Goal: Transaction & Acquisition: Purchase product/service

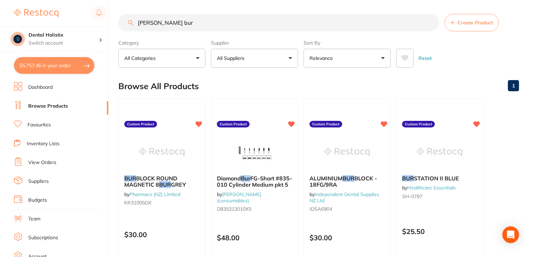
drag, startPoint x: 211, startPoint y: 25, endPoint x: 137, endPoint y: 20, distance: 74.0
click at [134, 19] on input "fisher bur" at bounding box center [278, 22] width 321 height 17
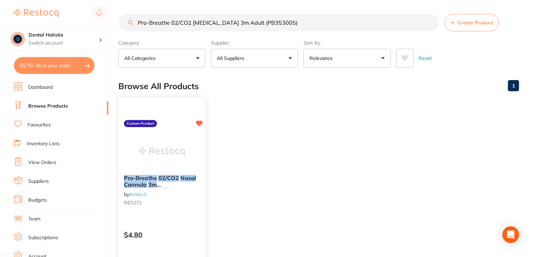
type input "Pro-Breathe 02/CO2 [MEDICAL_DATA] 3m Adult (PB353005)"
click at [141, 184] on em "Cannula" at bounding box center [135, 184] width 23 height 7
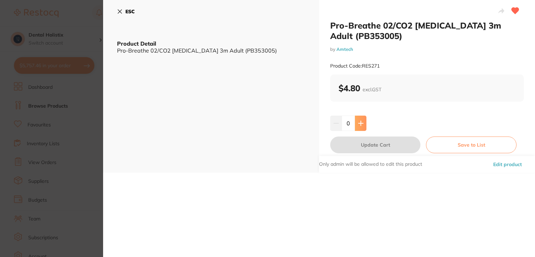
click at [362, 123] on icon at bounding box center [360, 123] width 5 height 5
type input "1"
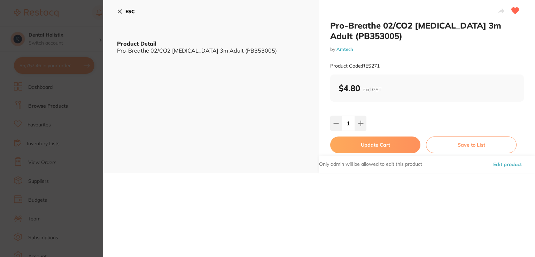
click at [378, 150] on button "Update Cart" at bounding box center [375, 145] width 90 height 17
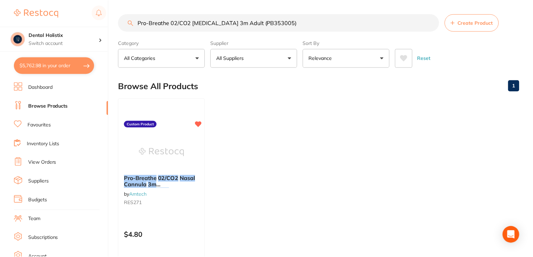
scroll to position [10, 0]
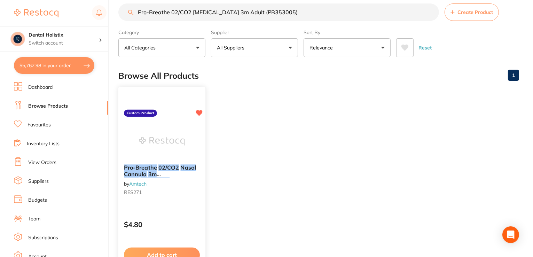
click at [156, 143] on img at bounding box center [162, 141] width 46 height 35
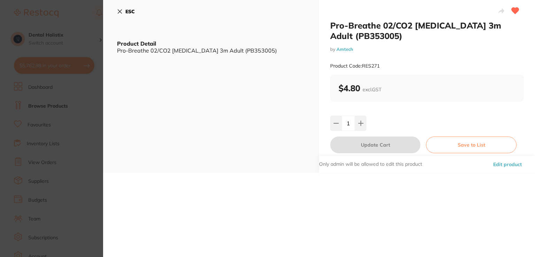
click at [513, 165] on button "Edit product" at bounding box center [507, 164] width 33 height 17
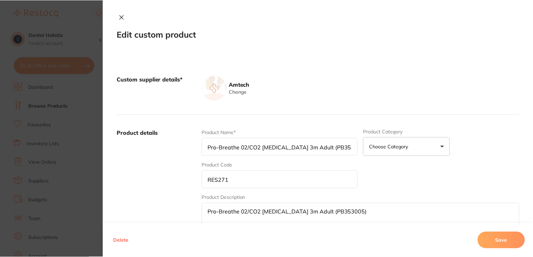
scroll to position [10, 0]
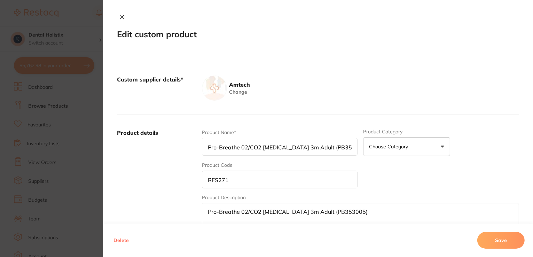
click at [430, 176] on div "Product Name* Pro-Breathe 02/CO2 Nasal Cannula 3m Adult (PB353005) Product Cate…" at bounding box center [360, 183] width 317 height 109
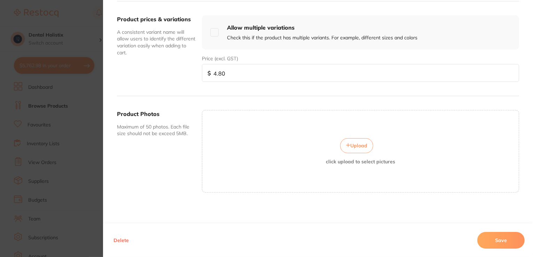
scroll to position [78, 0]
click at [363, 147] on button "Upload" at bounding box center [356, 145] width 33 height 15
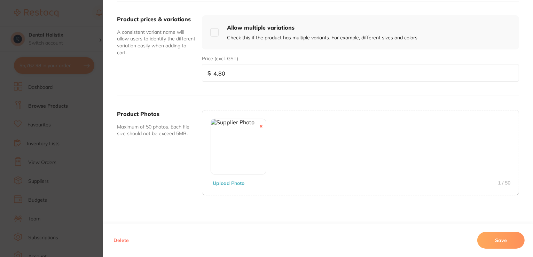
click at [493, 240] on button "Save" at bounding box center [501, 240] width 47 height 17
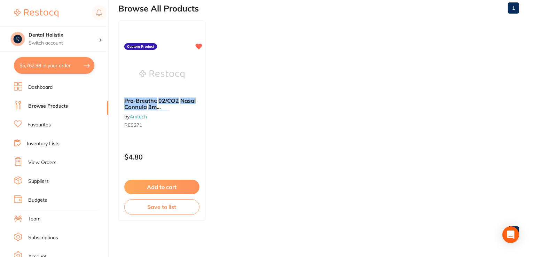
click at [52, 106] on link "Browse Products" at bounding box center [48, 106] width 40 height 7
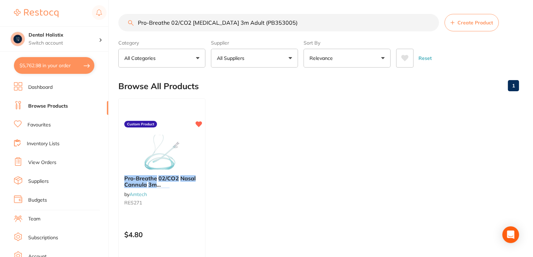
scroll to position [0, 0]
drag, startPoint x: 306, startPoint y: 23, endPoint x: 133, endPoint y: 29, distance: 172.8
click at [133, 29] on input "Pro-Breathe 02/CO2 [MEDICAL_DATA] 3m Adult (PB353005)" at bounding box center [278, 22] width 321 height 17
paste input "Edan Water Trap for Sidestream Capnography"
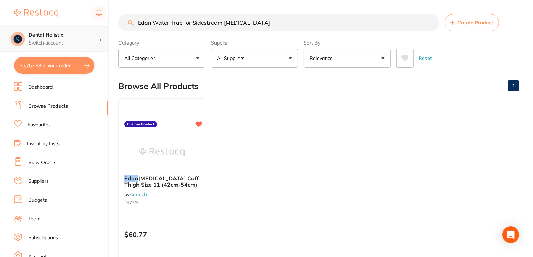
drag, startPoint x: 277, startPoint y: 24, endPoint x: 66, endPoint y: 27, distance: 211.1
click at [66, 27] on div "$5,762.98 Dental Holistix Switch account Dental Holistix $5,762.98 in your orde…" at bounding box center [266, 128] width 533 height 257
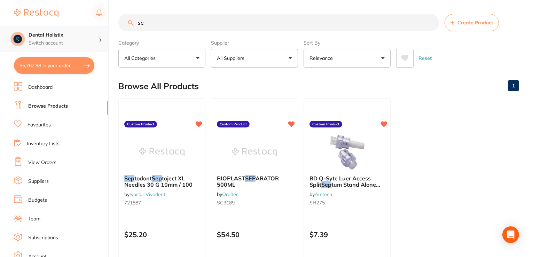
type input "s"
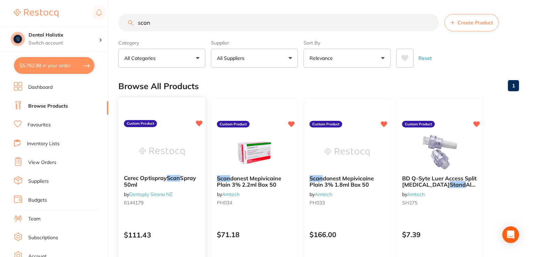
type input "scan"
click at [166, 170] on div "Cerec Optispray Scan Spray 50ml by Dentsply Sirona NZ 6144179" at bounding box center [161, 191] width 87 height 45
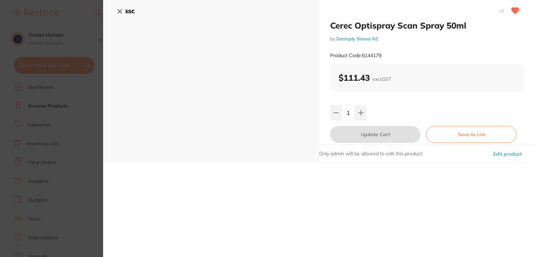
click at [120, 8] on button "ESC" at bounding box center [126, 12] width 18 height 12
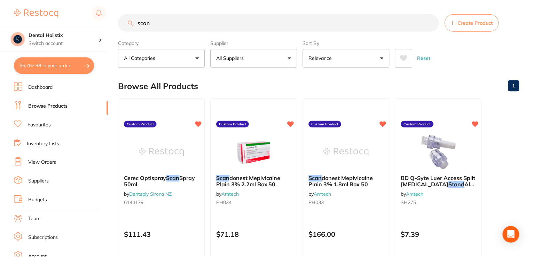
scroll to position [78, 0]
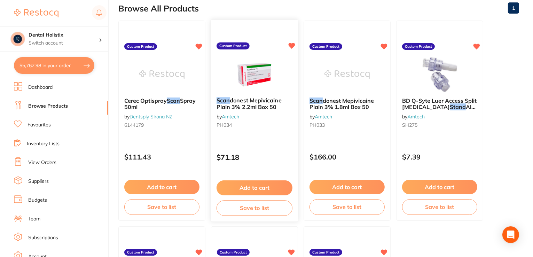
click at [252, 94] on div "Scan donest Mepivicaine Plain 3% 2.2ml Box 50 by Amtech PH034" at bounding box center [254, 114] width 87 height 45
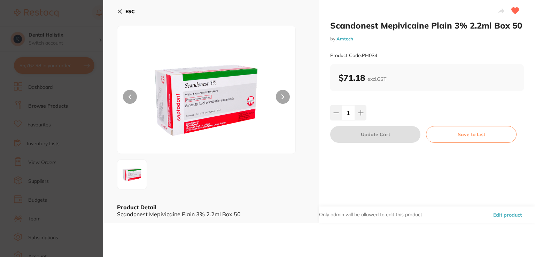
click at [500, 214] on button "Edit product" at bounding box center [507, 215] width 33 height 17
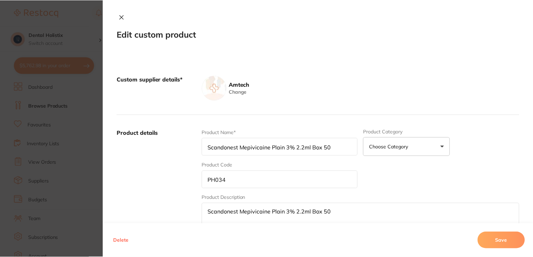
scroll to position [78, 0]
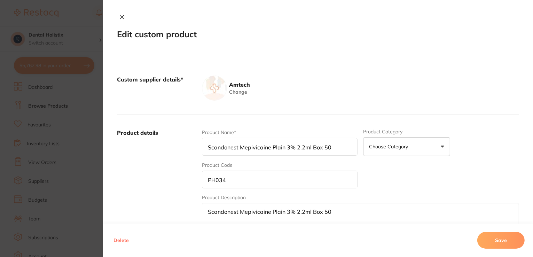
click at [331, 146] on input "Scandonest Mepivicaine Plain 3% 2.2ml Box 50" at bounding box center [280, 147] width 156 height 18
click at [324, 148] on input "Scandonest Mepivicaine Plain 3% 2.2ml Box 50. Aneasthetic" at bounding box center [280, 147] width 156 height 18
type input "Scandonest Mepivicaine Plain 3% 2.2ml Box 50. Anaesthetic"
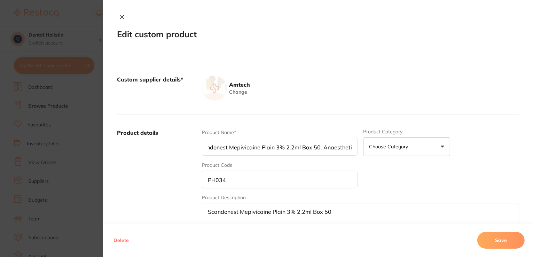
scroll to position [0, 0]
click at [509, 234] on button "Save" at bounding box center [501, 240] width 47 height 17
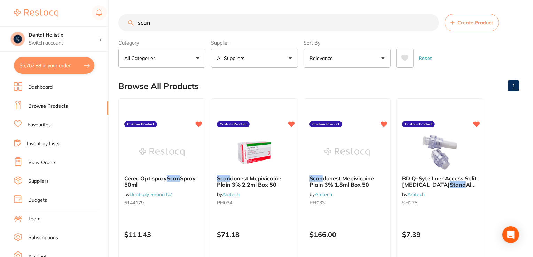
drag, startPoint x: 166, startPoint y: 23, endPoint x: 97, endPoint y: 24, distance: 68.6
click at [97, 24] on div "$5,762.98 Dental Holistix Switch account Dental Holistix $5,762.98 in your orde…" at bounding box center [266, 128] width 533 height 257
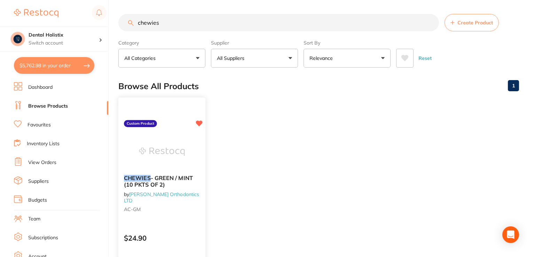
click at [136, 138] on div at bounding box center [161, 151] width 87 height 35
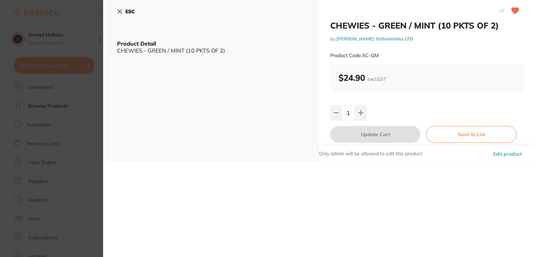
click at [121, 7] on button "ESC" at bounding box center [126, 12] width 18 height 12
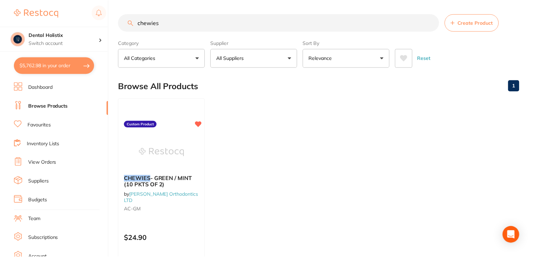
scroll to position [4, 0]
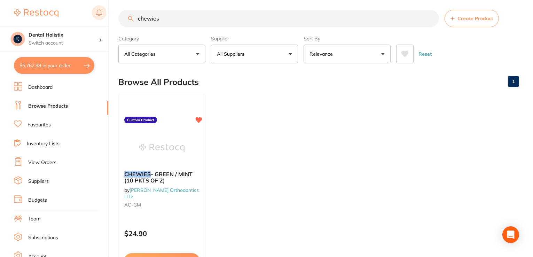
drag, startPoint x: 180, startPoint y: 21, endPoint x: 92, endPoint y: 9, distance: 88.2
click at [92, 9] on div "$5,762.98 Dental Holistix Switch account Dental Holistix $5,762.98 in your orde…" at bounding box center [266, 124] width 533 height 257
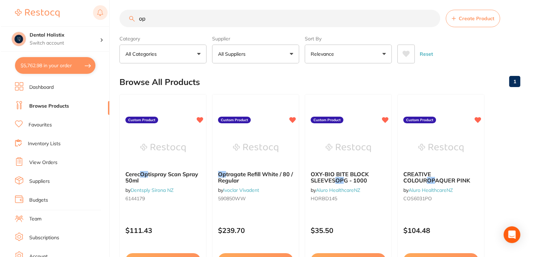
scroll to position [0, 0]
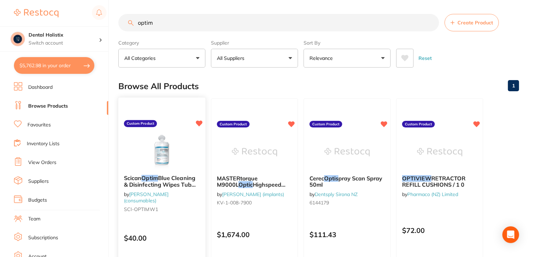
type input "optim"
click at [145, 187] on span "Blue Cleaning & Disinfecting Wipes Tub 160" at bounding box center [160, 184] width 72 height 20
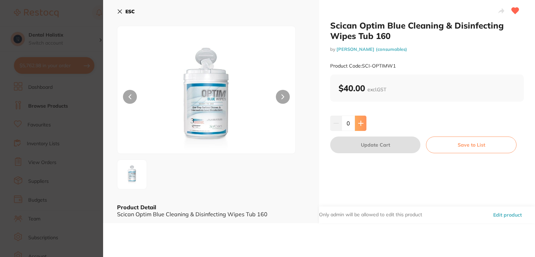
click at [358, 123] on icon at bounding box center [361, 124] width 6 height 6
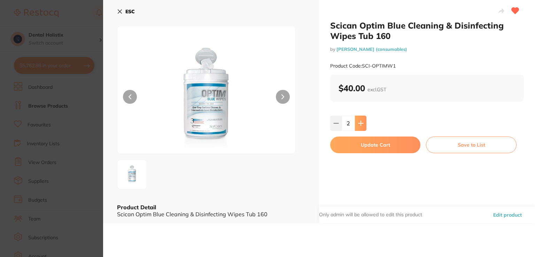
click at [358, 123] on icon at bounding box center [361, 124] width 6 height 6
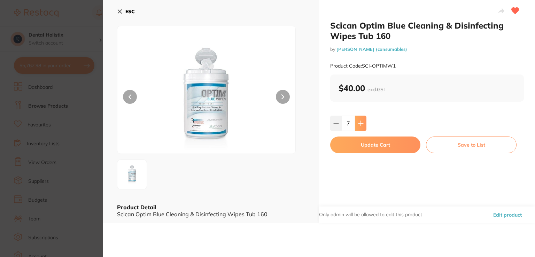
click at [358, 123] on icon at bounding box center [361, 124] width 6 height 6
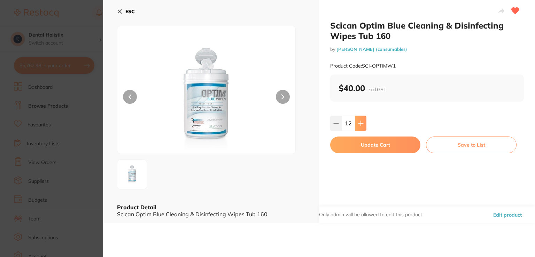
click at [358, 123] on icon at bounding box center [361, 124] width 6 height 6
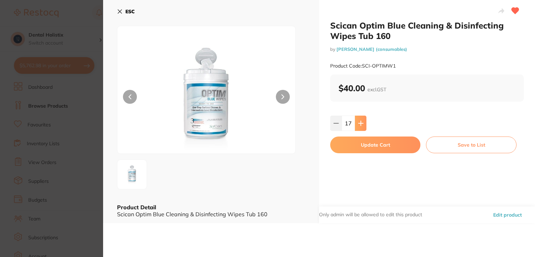
click at [358, 123] on icon at bounding box center [361, 124] width 6 height 6
type input "20"
click at [357, 142] on button "Update Cart" at bounding box center [375, 145] width 90 height 17
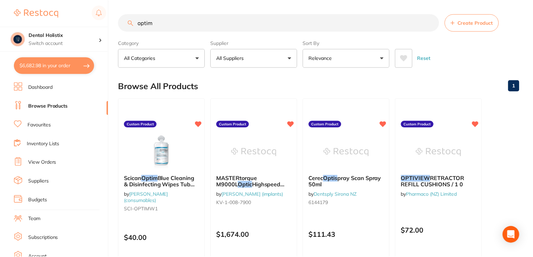
scroll to position [4, 0]
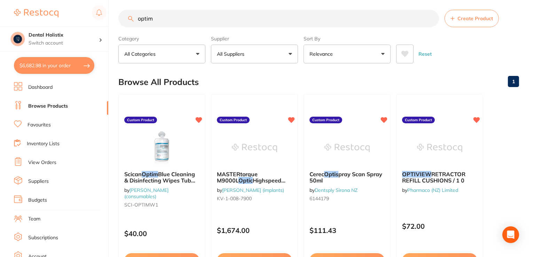
click at [66, 109] on link "Browse Products" at bounding box center [48, 106] width 40 height 7
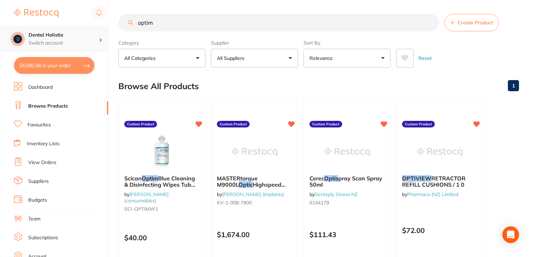
scroll to position [0, 0]
drag, startPoint x: 165, startPoint y: 29, endPoint x: 103, endPoint y: 28, distance: 61.7
click at [103, 28] on div "$6,682.98 Dental Holistix Switch account Dental Holistix $6,682.98 in your orde…" at bounding box center [266, 128] width 533 height 257
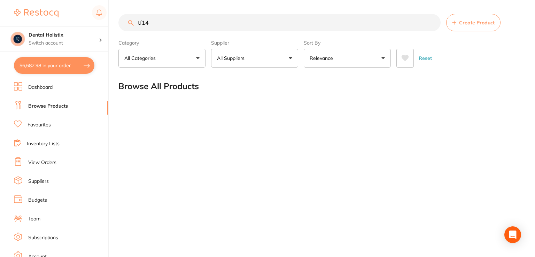
click at [137, 24] on input "tf14" at bounding box center [279, 22] width 322 height 17
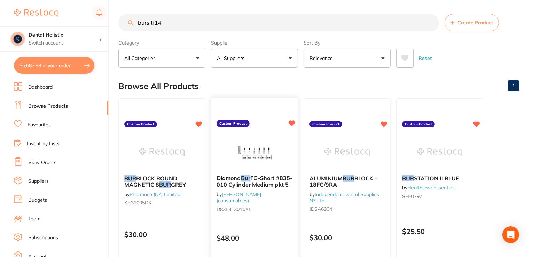
type input "burs tf14"
click at [249, 187] on span "FG-Short #835-010 Cylinder Medium pkt 5" at bounding box center [255, 181] width 76 height 14
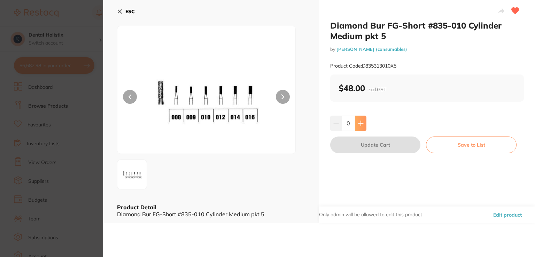
click at [364, 125] on button at bounding box center [360, 123] width 11 height 15
type input "1"
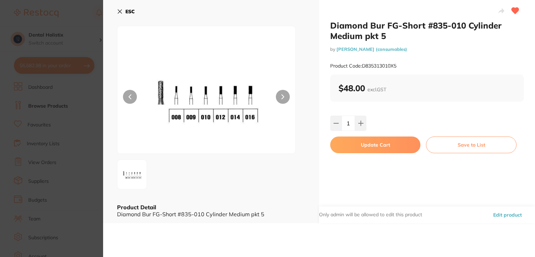
click at [120, 9] on icon at bounding box center [120, 12] width 6 height 6
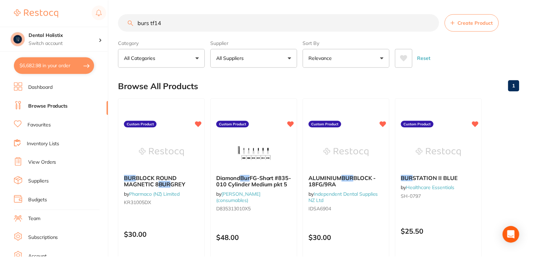
scroll to position [4, 0]
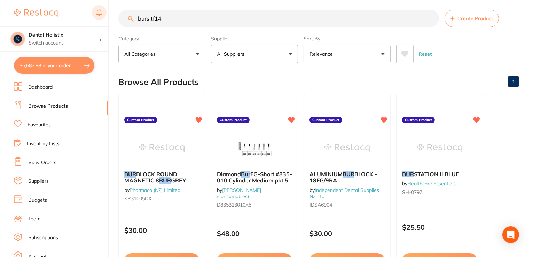
drag, startPoint x: 178, startPoint y: 21, endPoint x: 105, endPoint y: 18, distance: 72.9
click at [105, 18] on div "$6,682.98 Dental Holistix Switch account Dental Holistix $6,682.98 in your orde…" at bounding box center [266, 124] width 533 height 257
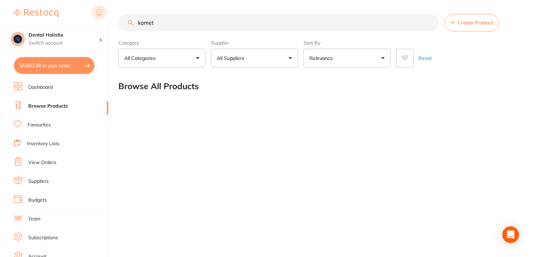
scroll to position [0, 0]
type input "k"
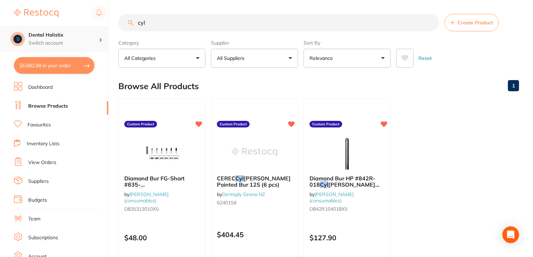
drag, startPoint x: 163, startPoint y: 22, endPoint x: 103, endPoint y: 26, distance: 60.1
click at [103, 26] on div "$6,682.98 Dental Holistix Switch account Dental Holistix $6,682.98 in your orde…" at bounding box center [266, 128] width 533 height 257
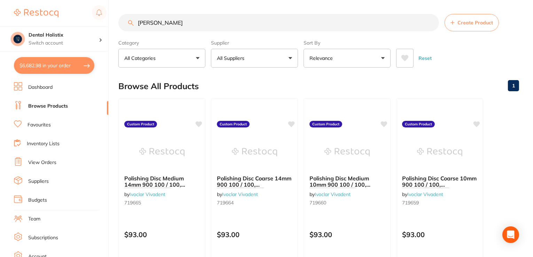
drag, startPoint x: 169, startPoint y: 21, endPoint x: 95, endPoint y: 21, distance: 73.1
click at [95, 21] on div "$6,682.98 Dental Holistix Switch account Dental Holistix $6,682.98 in your orde…" at bounding box center [266, 128] width 533 height 257
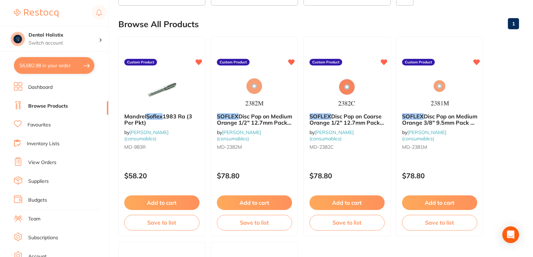
scroll to position [63, 0]
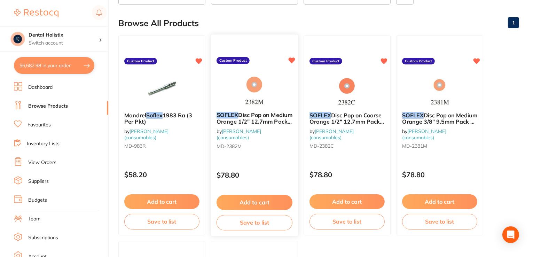
type input "softlex"
click at [257, 197] on button "Add to cart" at bounding box center [255, 202] width 76 height 15
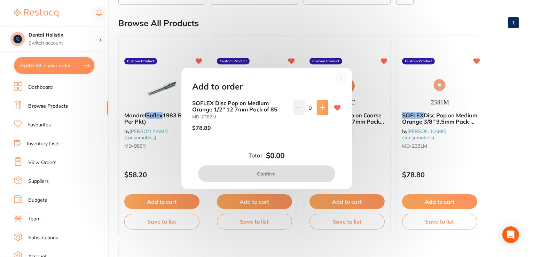
click at [323, 110] on button at bounding box center [322, 107] width 11 height 15
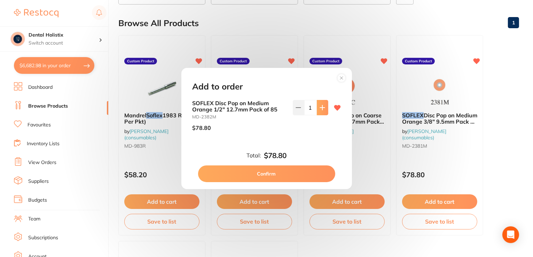
click at [323, 110] on button at bounding box center [322, 107] width 11 height 15
type input "2"
click at [304, 170] on button "Confirm" at bounding box center [266, 173] width 137 height 17
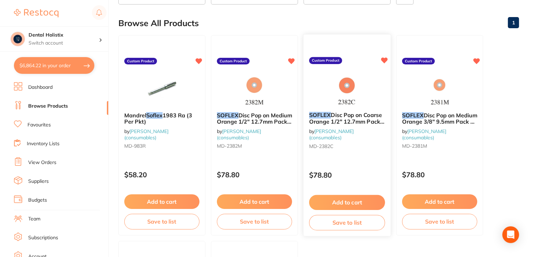
click at [337, 199] on button "Add to cart" at bounding box center [347, 202] width 76 height 15
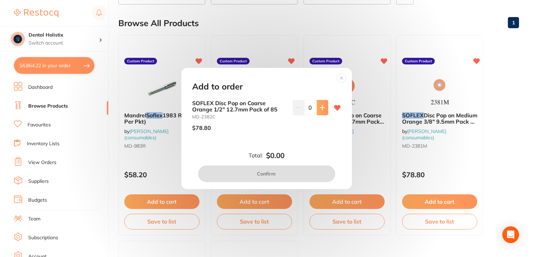
click at [320, 106] on icon at bounding box center [323, 108] width 6 height 6
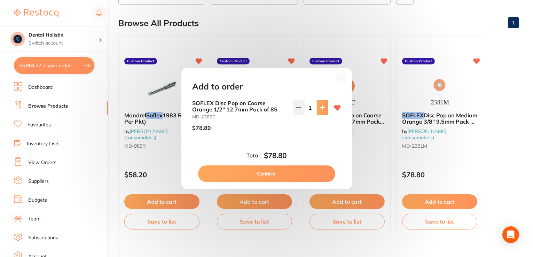
click at [320, 106] on icon at bounding box center [323, 108] width 6 height 6
type input "2"
click at [287, 171] on button "Confirm" at bounding box center [266, 173] width 137 height 17
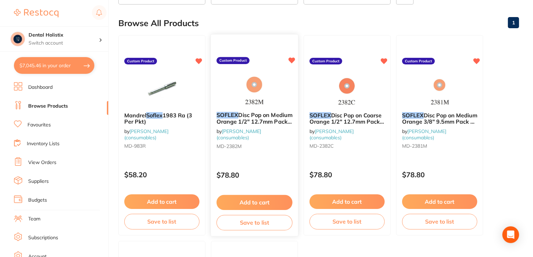
click at [272, 198] on button "Add to cart" at bounding box center [255, 202] width 76 height 15
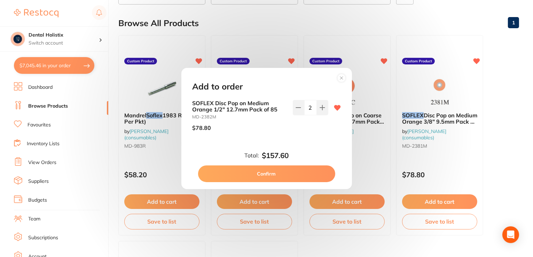
click at [308, 169] on button "Confirm" at bounding box center [266, 173] width 137 height 17
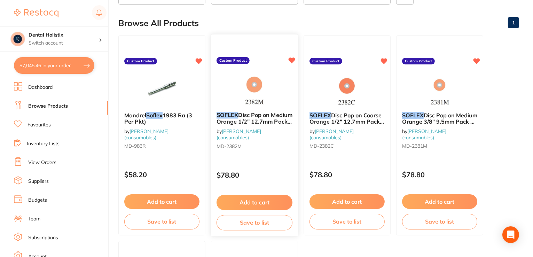
click at [240, 201] on button "Add to cart" at bounding box center [255, 202] width 76 height 15
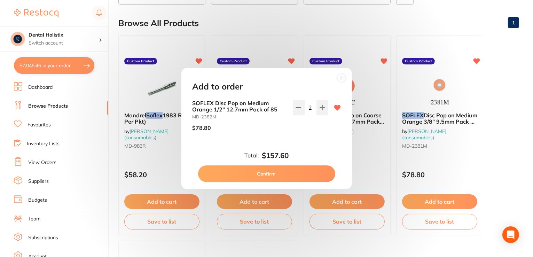
click at [307, 169] on button "Confirm" at bounding box center [266, 173] width 137 height 17
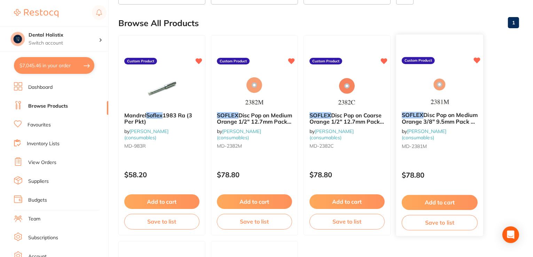
click at [442, 200] on button "Add to cart" at bounding box center [440, 202] width 76 height 15
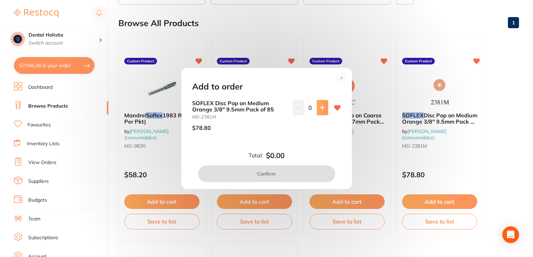
click at [320, 111] on button at bounding box center [322, 107] width 11 height 15
type input "1"
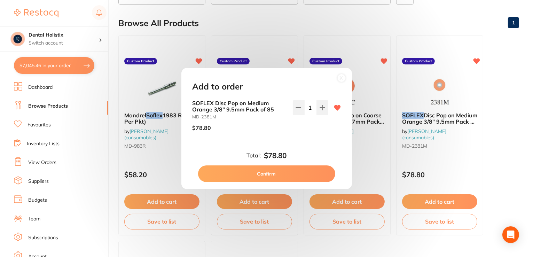
click at [293, 170] on button "Confirm" at bounding box center [266, 173] width 137 height 17
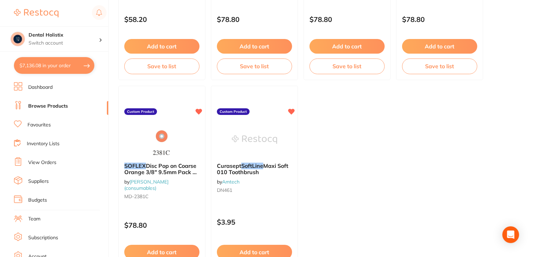
scroll to position [220, 0]
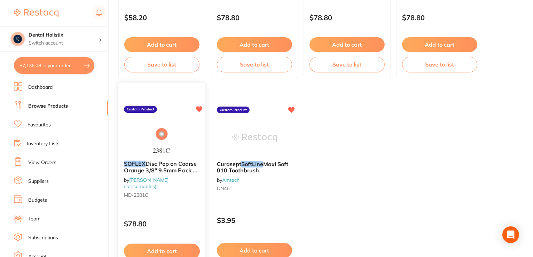
click at [182, 245] on button "Add to cart" at bounding box center [162, 251] width 76 height 15
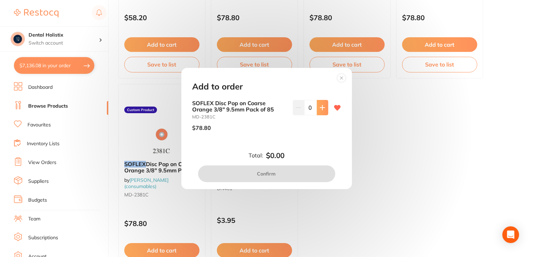
click at [320, 108] on icon at bounding box center [322, 107] width 5 height 5
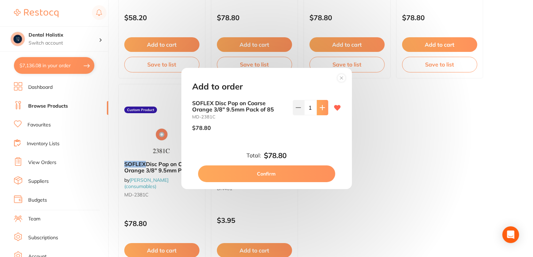
type input "1"
click at [283, 178] on button "Confirm" at bounding box center [266, 173] width 137 height 17
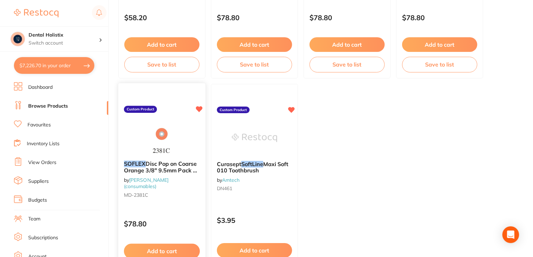
click at [177, 249] on button "Add to cart" at bounding box center [162, 251] width 76 height 15
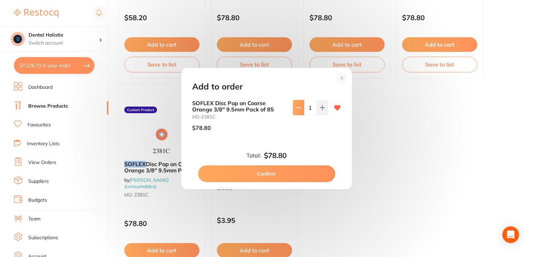
click at [297, 110] on icon at bounding box center [299, 108] width 6 height 6
type input "0"
click at [280, 175] on button "Confirm" at bounding box center [266, 173] width 137 height 17
type input "0"
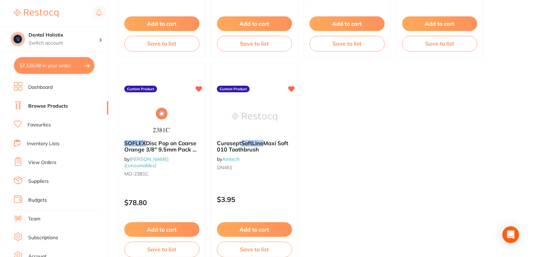
scroll to position [247, 0]
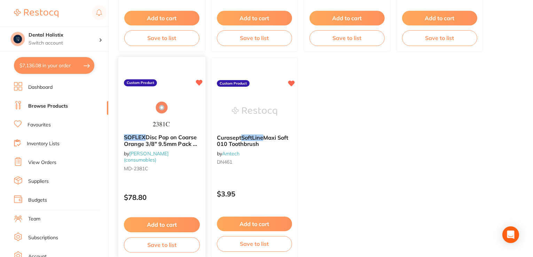
click at [168, 221] on button "Add to cart" at bounding box center [162, 224] width 76 height 15
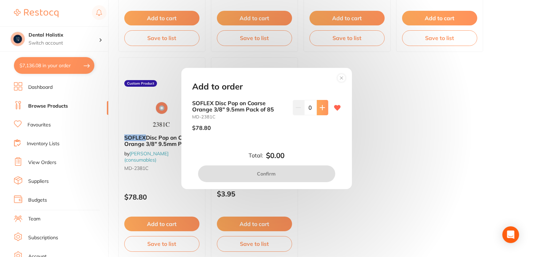
click at [319, 103] on button at bounding box center [322, 107] width 11 height 15
type input "1"
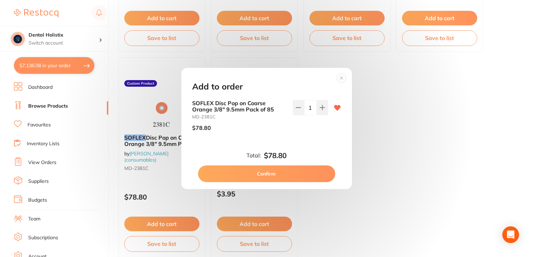
click at [289, 177] on button "Confirm" at bounding box center [266, 173] width 137 height 17
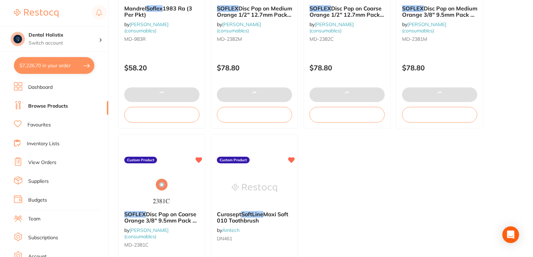
scroll to position [142, 0]
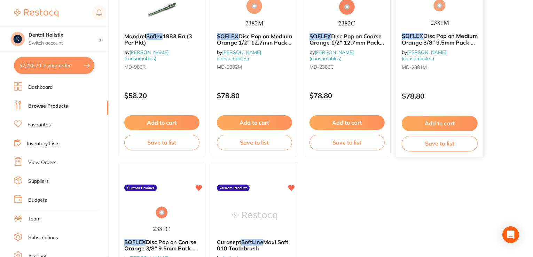
click at [447, 124] on button "Add to cart" at bounding box center [440, 123] width 76 height 15
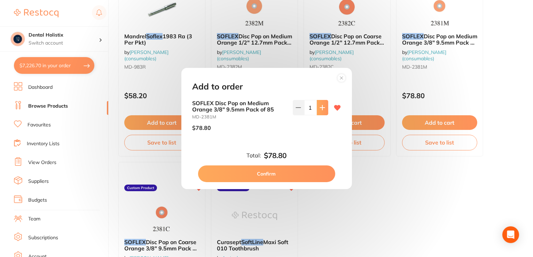
click at [322, 109] on icon at bounding box center [323, 108] width 6 height 6
type input "2"
click at [312, 176] on button "Confirm" at bounding box center [266, 173] width 137 height 17
type input "2"
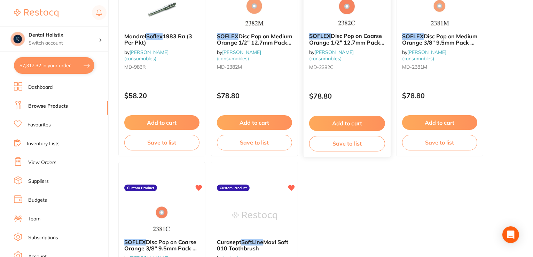
click at [343, 126] on button "Add to cart" at bounding box center [347, 123] width 76 height 15
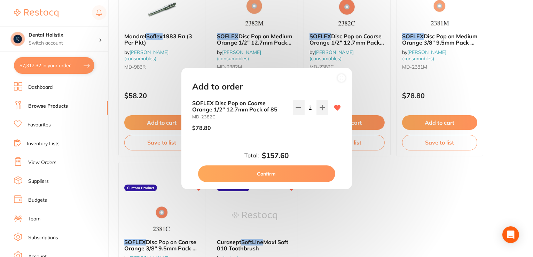
click at [298, 175] on button "Confirm" at bounding box center [266, 173] width 137 height 17
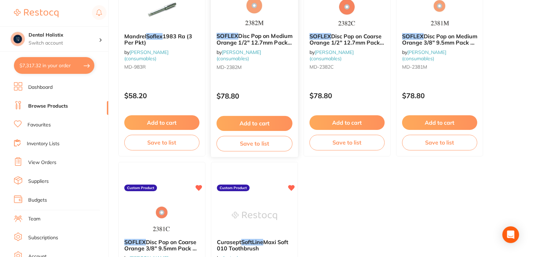
click at [276, 121] on button "Add to cart" at bounding box center [255, 123] width 76 height 15
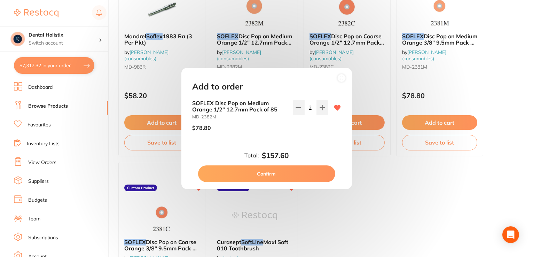
click at [272, 177] on button "Confirm" at bounding box center [266, 173] width 137 height 17
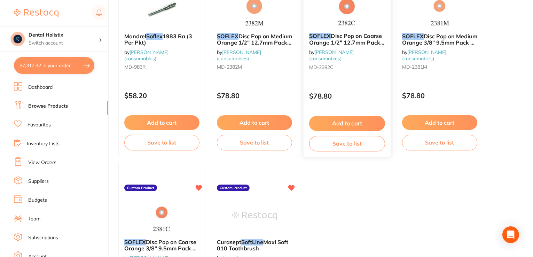
click at [342, 126] on button "Add to cart" at bounding box center [347, 123] width 76 height 15
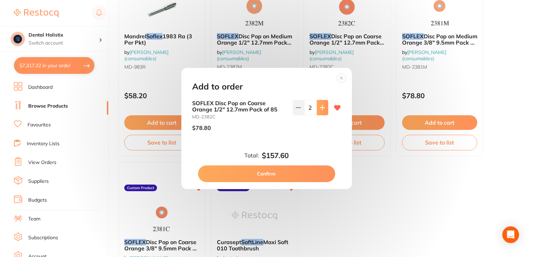
click at [320, 109] on icon at bounding box center [322, 107] width 5 height 5
type input "3"
click at [288, 170] on button "Confirm" at bounding box center [266, 173] width 137 height 17
type input "3"
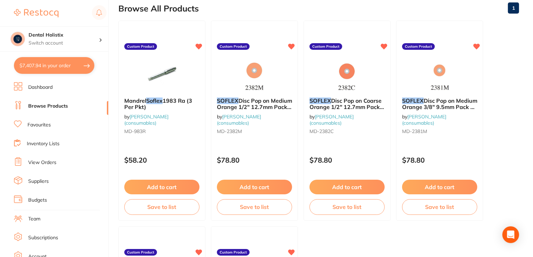
scroll to position [77, 0]
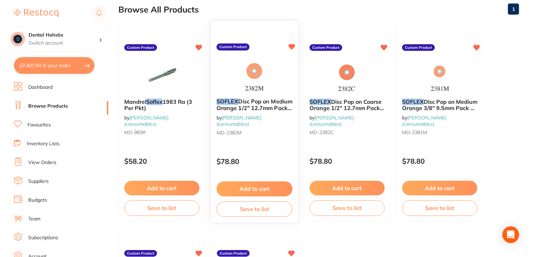
click at [261, 189] on button "Add to cart" at bounding box center [255, 188] width 76 height 15
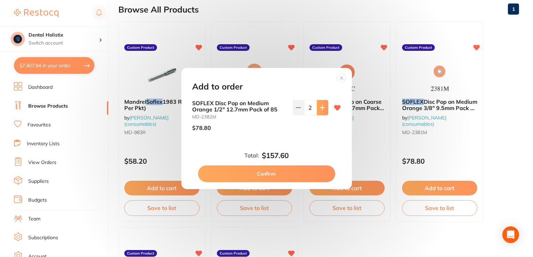
click at [317, 113] on button at bounding box center [322, 107] width 11 height 15
type input "3"
click at [282, 177] on button "Confirm" at bounding box center [266, 173] width 137 height 17
type input "3"
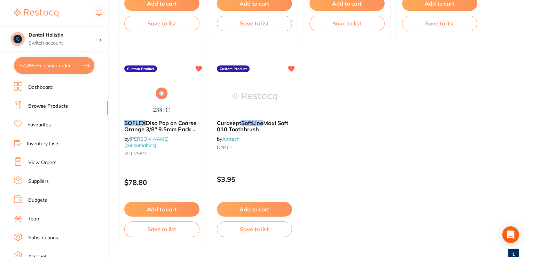
scroll to position [265, 0]
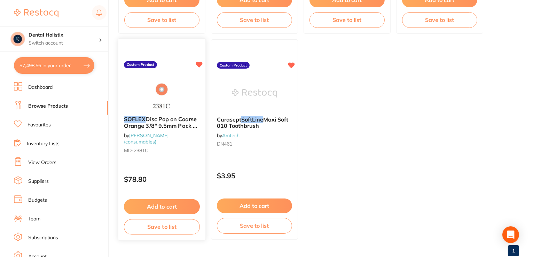
click at [169, 204] on button "Add to cart" at bounding box center [162, 206] width 76 height 15
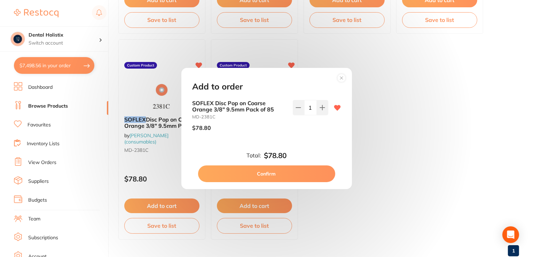
click at [408, 133] on div "Add to order SOFLEX Disc Pop on Coarse Orange 3/8" 9.5mm Pack of 85 MD-2381C $7…" at bounding box center [266, 128] width 533 height 257
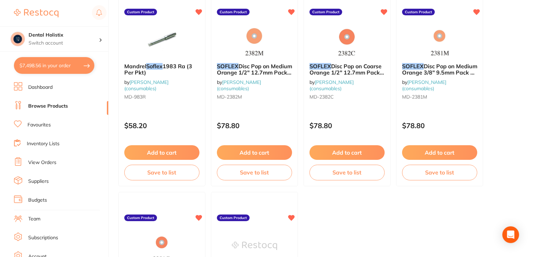
scroll to position [110, 0]
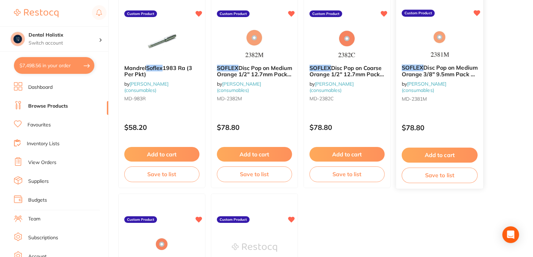
click at [436, 154] on button "Add to cart" at bounding box center [440, 155] width 76 height 15
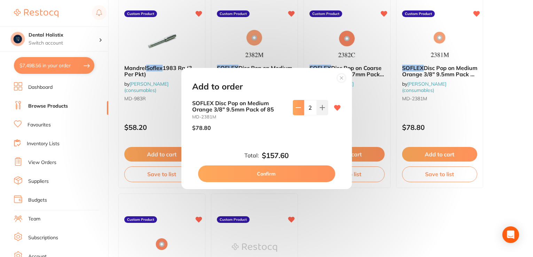
click at [296, 108] on icon at bounding box center [299, 108] width 6 height 6
type input "1"
click at [293, 176] on button "Confirm" at bounding box center [266, 173] width 137 height 17
type input "1"
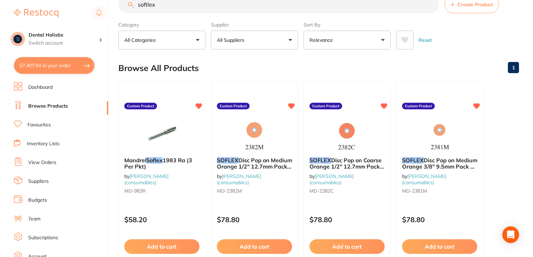
scroll to position [0, 0]
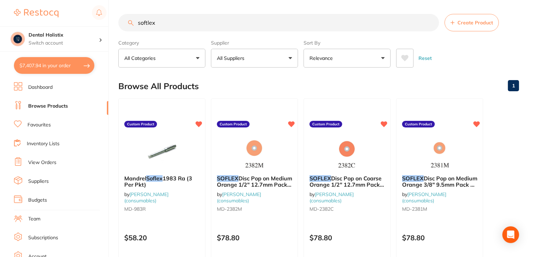
drag, startPoint x: 170, startPoint y: 22, endPoint x: 137, endPoint y: 23, distance: 33.4
click at [137, 23] on input "softlex" at bounding box center [278, 22] width 321 height 17
paste input "SOFLEX Disc Pop on Super Fine Orange 3/8" 9.5mm Pack of 85"
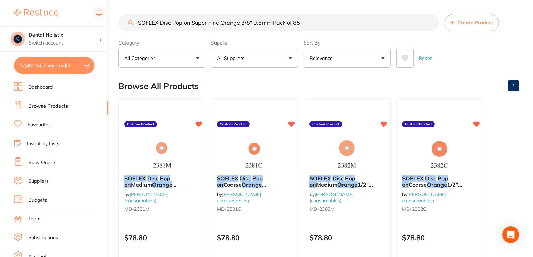
drag, startPoint x: 313, startPoint y: 20, endPoint x: 79, endPoint y: 23, distance: 234.1
click at [79, 23] on div "$7,407.94 Dental Holistix Switch account Dental Holistix $7,407.94 in your orde…" at bounding box center [266, 128] width 533 height 257
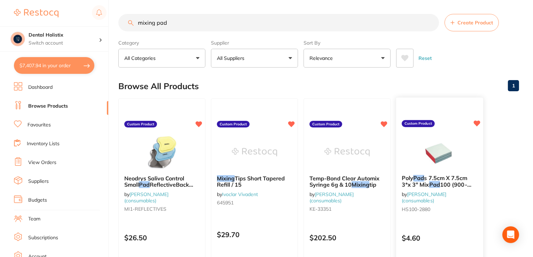
type input "mixing pad"
click at [409, 154] on div at bounding box center [439, 151] width 87 height 35
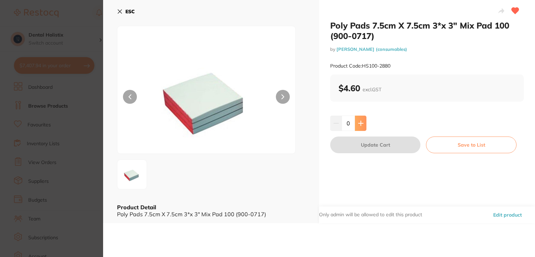
click at [358, 123] on icon at bounding box center [361, 124] width 6 height 6
type input "1"
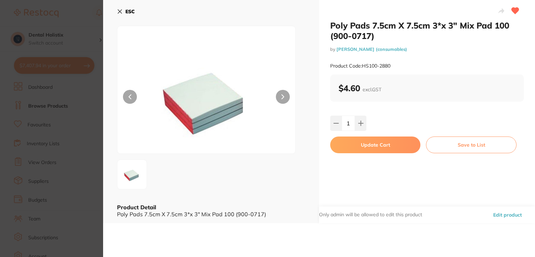
click at [366, 152] on button "Update Cart" at bounding box center [375, 145] width 90 height 17
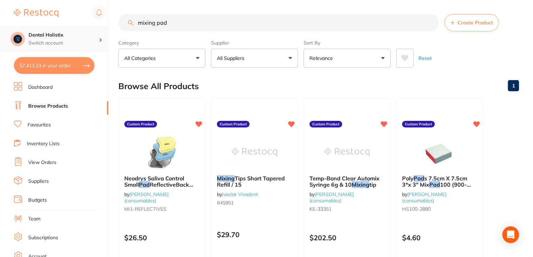
drag, startPoint x: 187, startPoint y: 26, endPoint x: 50, endPoint y: 28, distance: 136.5
click at [50, 28] on div "$7,413.23 Dental Holistix Switch account Dental Holistix $7,413.23 in your orde…" at bounding box center [266, 128] width 533 height 257
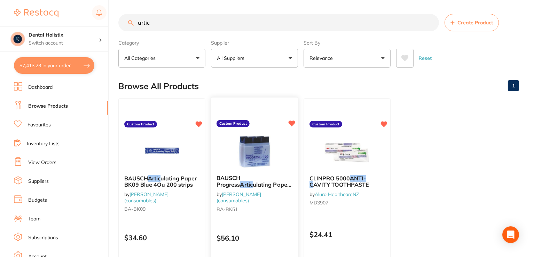
type input "artic"
click at [234, 172] on div "BAUSCH Progress Artic ulating Paper BK51 Blue 300 Strips by Henry Schein Halas …" at bounding box center [254, 194] width 87 height 51
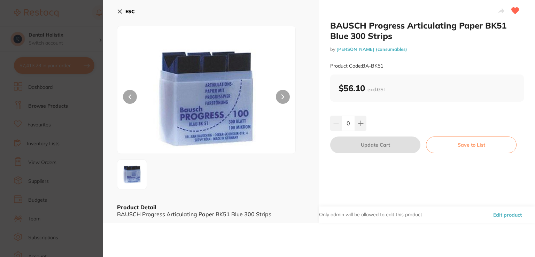
click at [122, 13] on icon at bounding box center [120, 12] width 6 height 6
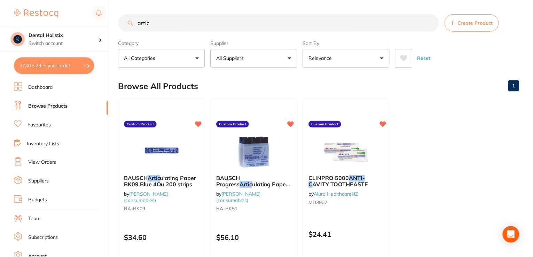
scroll to position [13, 0]
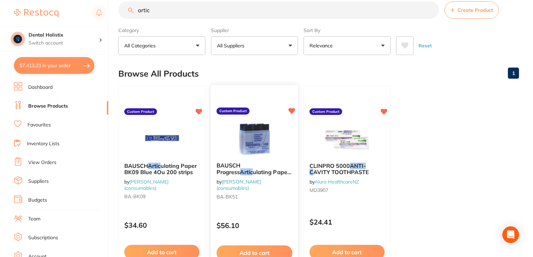
click at [259, 252] on button "Add to cart" at bounding box center [255, 253] width 76 height 15
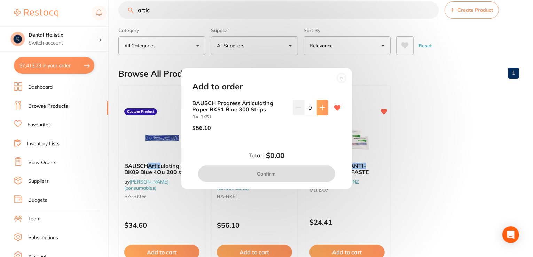
click at [318, 103] on button at bounding box center [322, 107] width 11 height 15
type input "1"
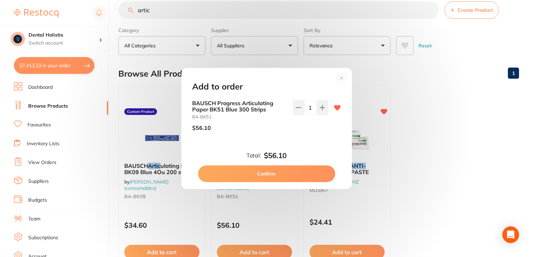
click at [291, 176] on button "Confirm" at bounding box center [266, 173] width 137 height 17
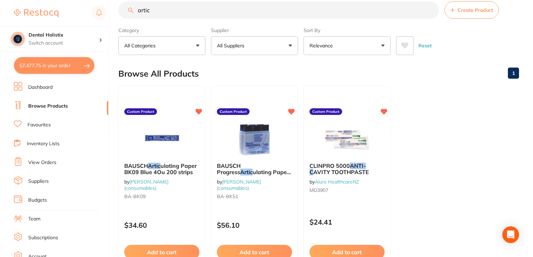
scroll to position [0, 0]
drag, startPoint x: 170, startPoint y: 11, endPoint x: 82, endPoint y: 16, distance: 88.6
click at [82, 16] on div "$7,477.75 Dental Holistix Switch account Dental Holistix $7,477.75 in your orde…" at bounding box center [266, 115] width 533 height 257
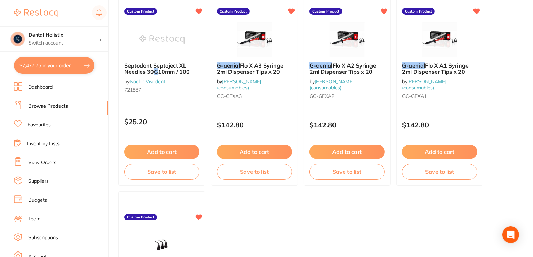
scroll to position [115, 0]
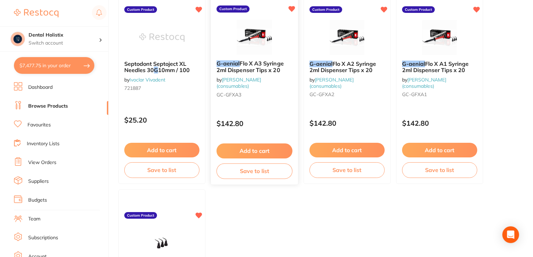
type input "g aenial"
click at [258, 152] on button "Add to cart" at bounding box center [255, 150] width 76 height 15
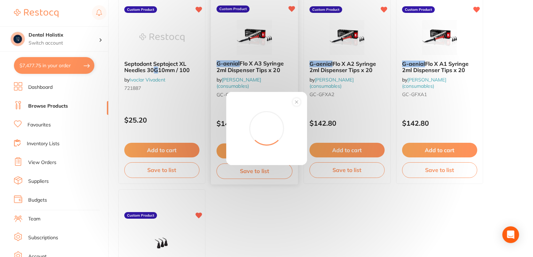
scroll to position [0, 0]
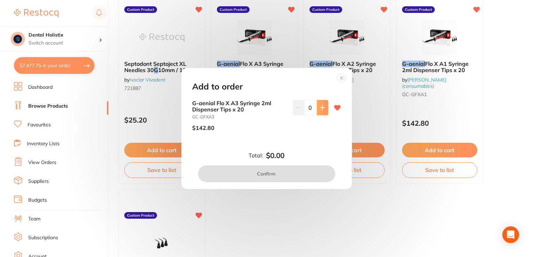
click at [324, 110] on button at bounding box center [322, 107] width 11 height 15
type input "1"
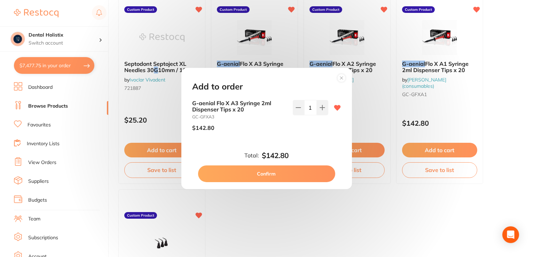
click at [286, 172] on button "Confirm" at bounding box center [266, 173] width 137 height 17
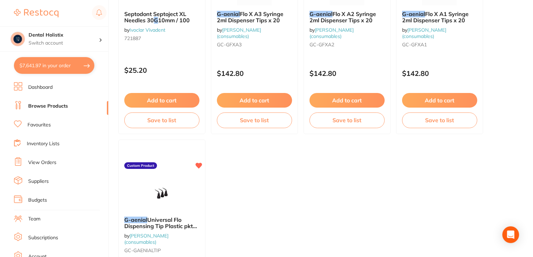
scroll to position [201, 0]
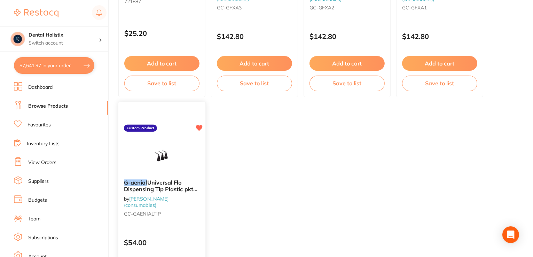
click at [160, 164] on img at bounding box center [162, 156] width 46 height 35
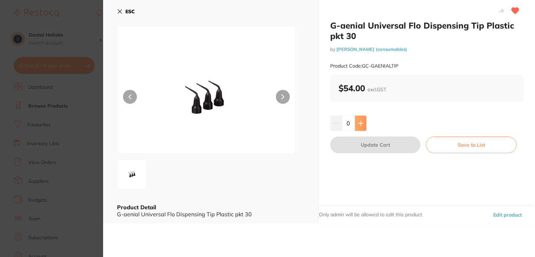
click at [364, 124] on button at bounding box center [360, 123] width 11 height 15
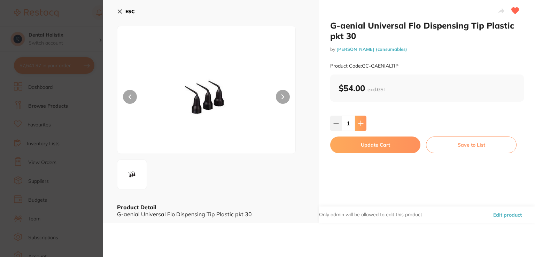
click at [364, 124] on button at bounding box center [360, 123] width 11 height 15
type input "2"
click at [364, 146] on button "Update Cart" at bounding box center [375, 145] width 90 height 17
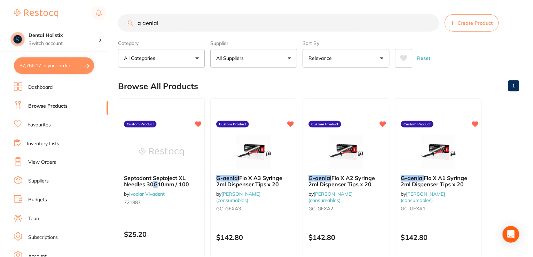
scroll to position [201, 0]
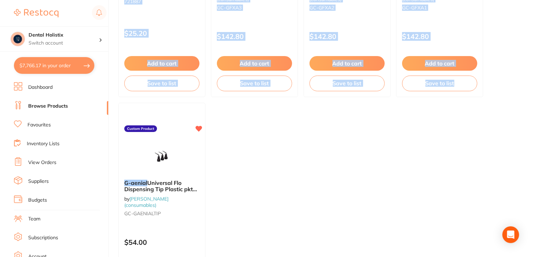
drag, startPoint x: 532, startPoint y: 120, endPoint x: 535, endPoint y: 42, distance: 77.7
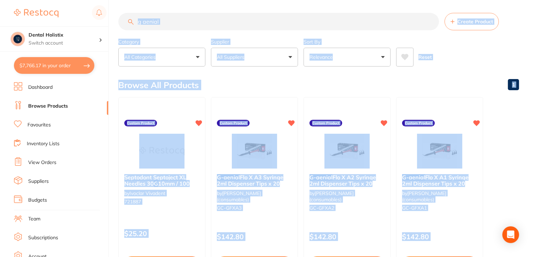
scroll to position [0, 0]
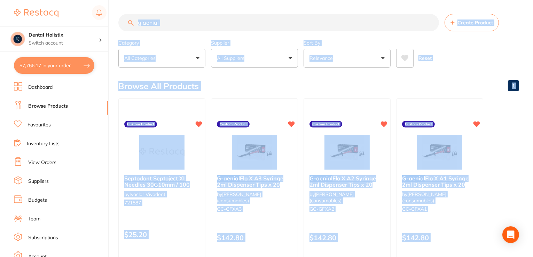
click at [173, 22] on input "g aenial" at bounding box center [278, 22] width 321 height 17
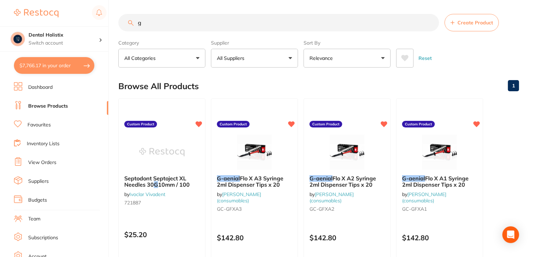
type input "g"
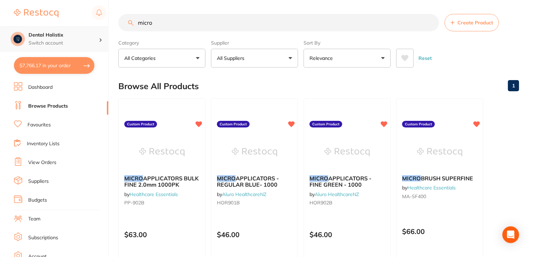
drag, startPoint x: 176, startPoint y: 18, endPoint x: 92, endPoint y: 26, distance: 83.6
drag, startPoint x: 92, startPoint y: 26, endPoint x: 192, endPoint y: 24, distance: 99.3
click at [192, 24] on input "micro" at bounding box center [278, 22] width 321 height 17
drag, startPoint x: 192, startPoint y: 24, endPoint x: 89, endPoint y: 28, distance: 102.8
click at [89, 28] on div "$7,766.17 Dental Holistix Switch account Dental Holistix $7,766.17 in your orde…" at bounding box center [266, 128] width 533 height 257
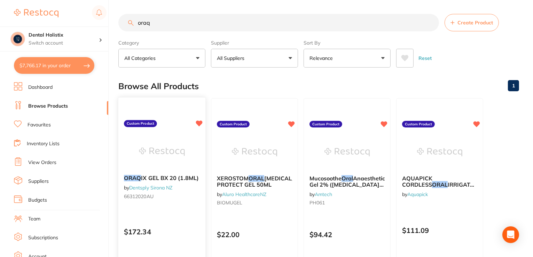
type input "oraq"
click at [158, 174] on div "ORAQ IX GEL BX 20 (1.8ML) by Dentsply Sirona NZ 66312020AU" at bounding box center [161, 188] width 87 height 38
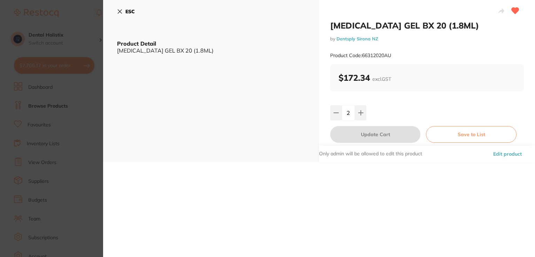
click at [118, 11] on icon at bounding box center [120, 12] width 6 height 6
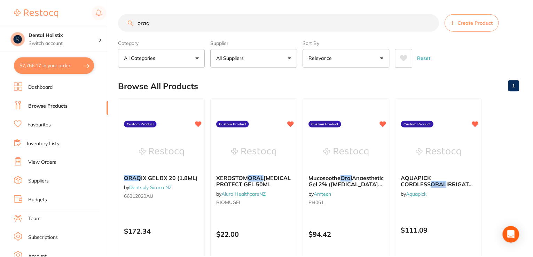
scroll to position [1, 0]
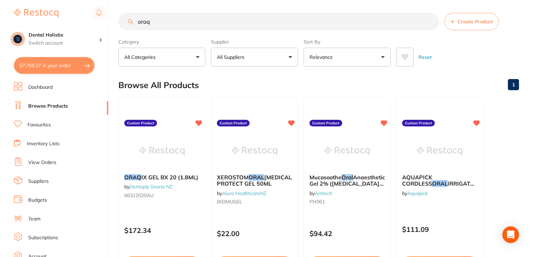
drag, startPoint x: 168, startPoint y: 23, endPoint x: 125, endPoint y: 17, distance: 44.0
click at [125, 17] on input "oraq" at bounding box center [278, 21] width 321 height 17
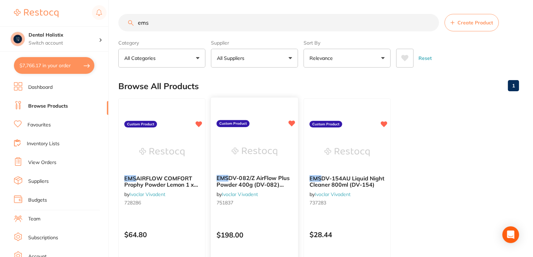
type input "ems"
click at [249, 167] on img at bounding box center [255, 151] width 46 height 35
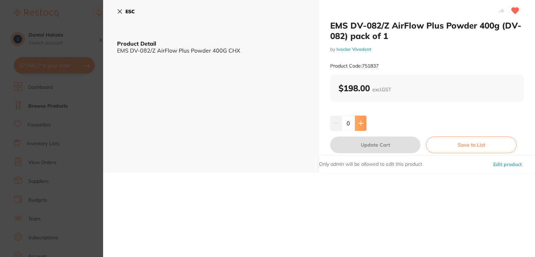
click at [361, 124] on icon at bounding box center [361, 124] width 6 height 6
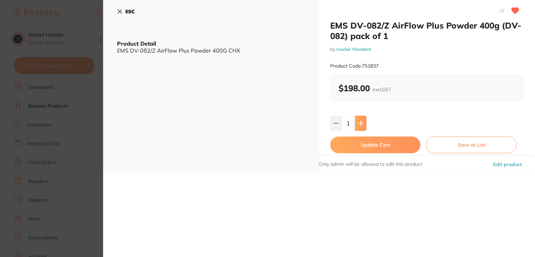
click at [361, 124] on icon at bounding box center [361, 124] width 6 height 6
type input "2"
click at [358, 144] on button "Update Cart" at bounding box center [375, 145] width 90 height 17
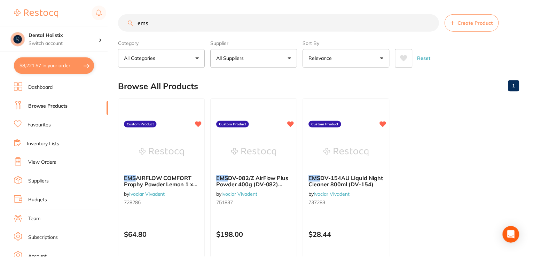
scroll to position [1, 0]
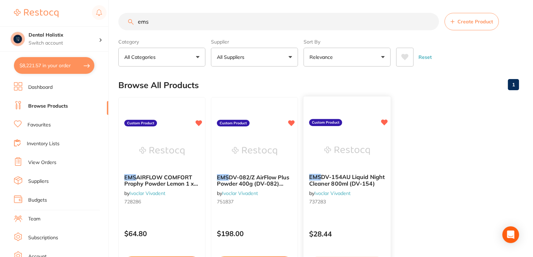
click at [331, 182] on span "DV-154AU Liquid Night Cleaner 800ml (DV-154)" at bounding box center [347, 180] width 76 height 14
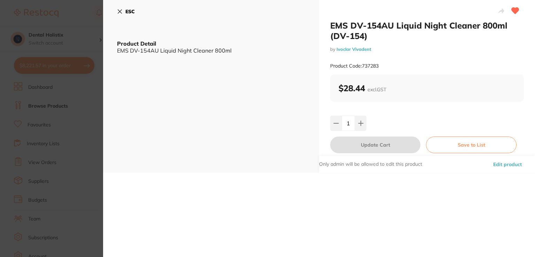
click at [122, 12] on icon at bounding box center [120, 12] width 6 height 6
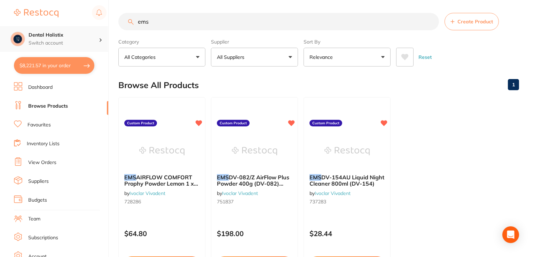
drag, startPoint x: 162, startPoint y: 25, endPoint x: 75, endPoint y: 38, distance: 87.6
click at [75, 38] on div "$8,221.57 Dental Holistix Switch account Dental Holistix $8,221.57 in your orde…" at bounding box center [266, 127] width 533 height 257
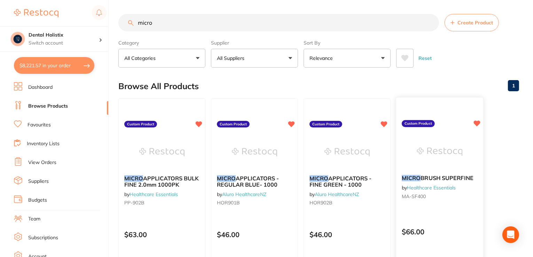
type input "micro"
click at [440, 180] on span "BRUSH SUPERFINE" at bounding box center [447, 177] width 53 height 7
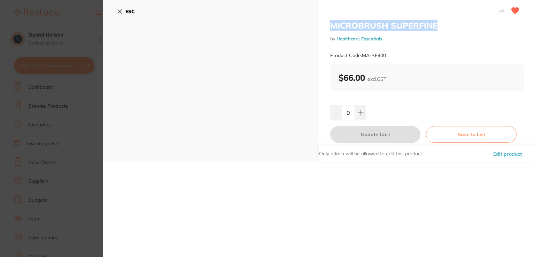
drag, startPoint x: 444, startPoint y: 24, endPoint x: 326, endPoint y: 25, distance: 118.4
click at [326, 25] on div "MICROBRUSH SUPERFINE by Healthcare Essentials Product Code: MA-SF400 $66.00 exc…" at bounding box center [427, 81] width 216 height 162
click at [340, 26] on h2 "MICROBRUSH SUPERFINE" at bounding box center [427, 25] width 194 height 10
copy h2 "MICROBRUSH SUPERFINE"
click at [502, 155] on button "Edit product" at bounding box center [507, 154] width 33 height 17
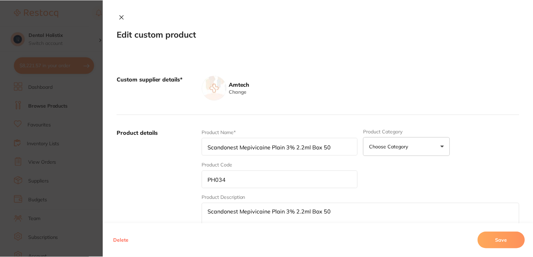
scroll to position [1, 0]
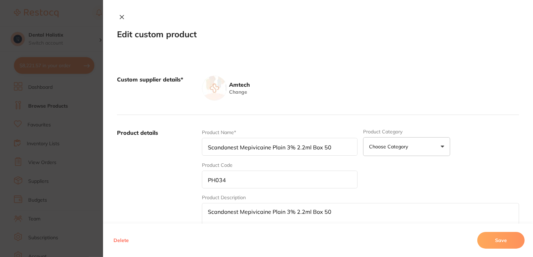
type input "MICROBRUSH SUPERFINE"
type input "MA-SF400"
type input "66.00"
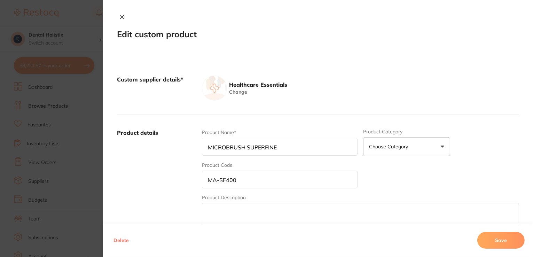
scroll to position [187, 0]
click at [390, 203] on textarea at bounding box center [360, 219] width 317 height 33
click at [396, 190] on div "Product Name* MICROBRUSH SUPERFINE Product Category Choose Category 3d Printing…" at bounding box center [360, 183] width 317 height 109
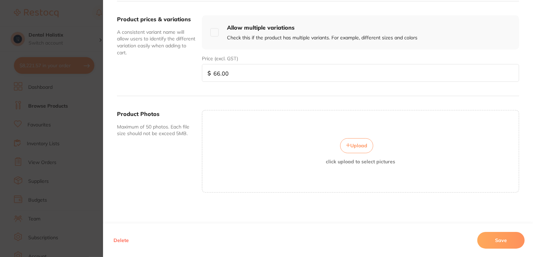
scroll to position [298, 0]
click at [351, 143] on span "Upload" at bounding box center [358, 145] width 17 height 6
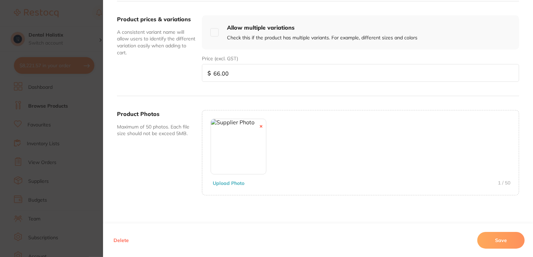
click at [504, 241] on button "Save" at bounding box center [501, 240] width 47 height 17
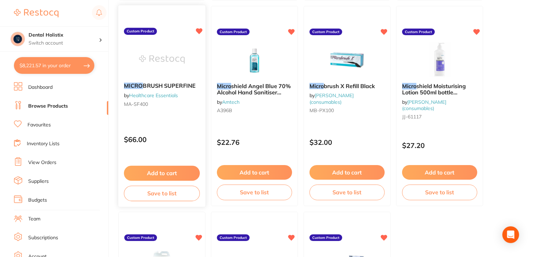
click at [167, 88] on span "BRUSH SUPERFINE" at bounding box center [169, 85] width 53 height 7
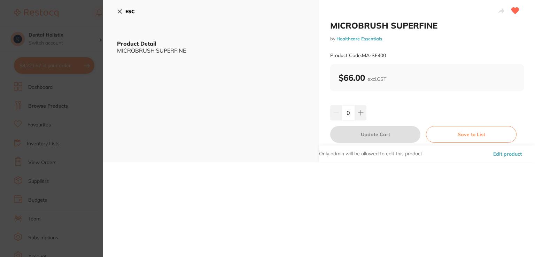
click at [119, 9] on icon at bounding box center [120, 12] width 6 height 6
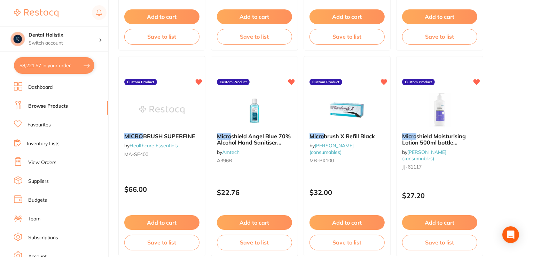
scroll to position [247, 0]
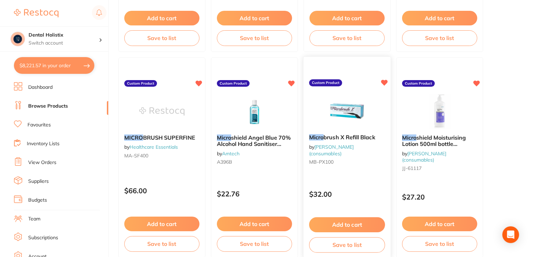
click at [341, 119] on img at bounding box center [347, 110] width 46 height 35
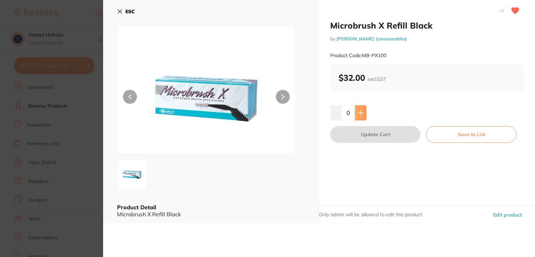
click at [362, 112] on icon at bounding box center [361, 113] width 6 height 6
type input "1"
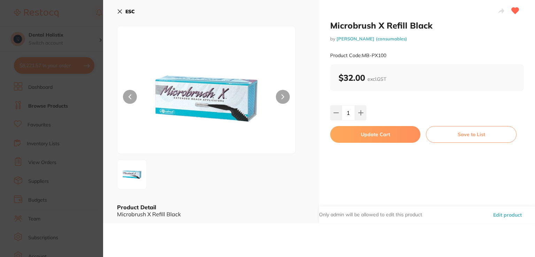
click at [364, 135] on button "Update Cart" at bounding box center [375, 134] width 90 height 17
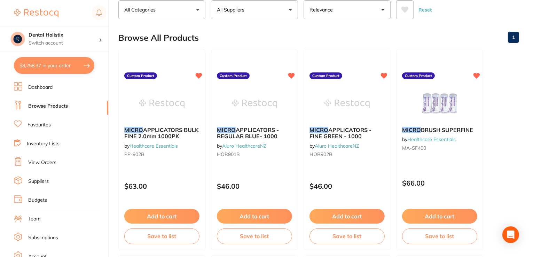
scroll to position [45, 0]
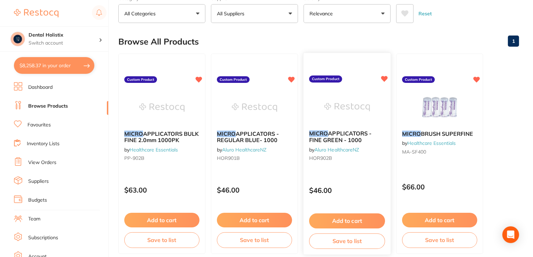
click at [342, 134] on span "APPLICATORS - FINE GREEN - 1000" at bounding box center [340, 137] width 63 height 14
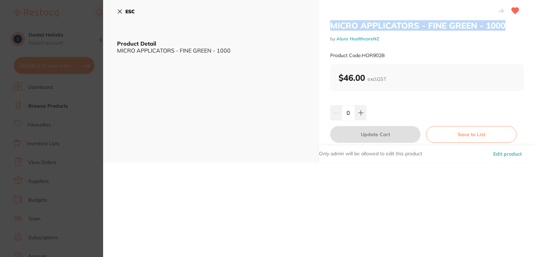
drag, startPoint x: 509, startPoint y: 23, endPoint x: 330, endPoint y: 27, distance: 179.1
click at [330, 27] on h2 "MICRO APPLICATORS - FINE GREEN - 1000" at bounding box center [427, 25] width 194 height 10
copy h2 "MICRO APPLICATORS - FINE GREEN - 1000"
click at [495, 155] on button "Edit product" at bounding box center [507, 154] width 33 height 17
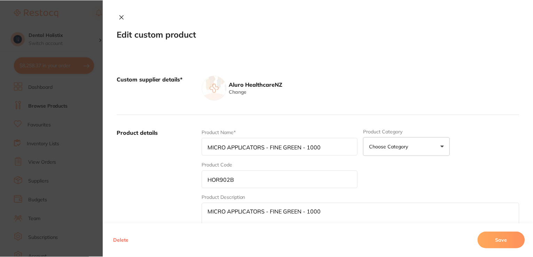
scroll to position [45, 0]
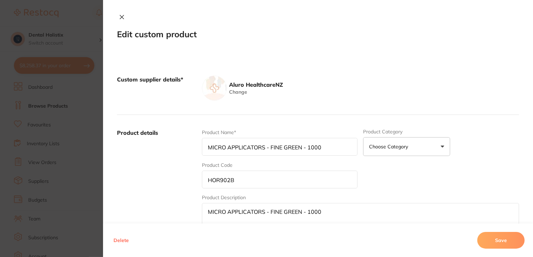
click at [394, 194] on div "Product Description MICRO APPLICATORS - FINE GREEN - 1000" at bounding box center [360, 215] width 317 height 43
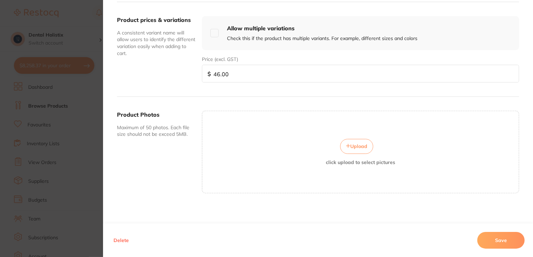
scroll to position [250, 0]
click at [364, 144] on span "Upload" at bounding box center [358, 145] width 17 height 6
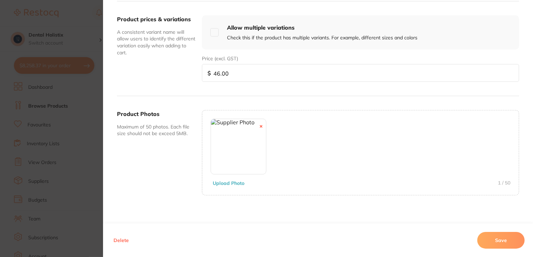
click at [497, 240] on button "Save" at bounding box center [501, 240] width 47 height 17
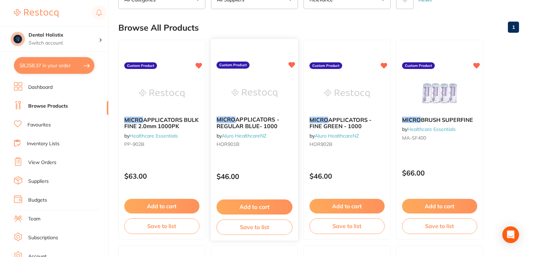
click at [248, 125] on span "APPLICATORS - REGULAR BLUE- 1000" at bounding box center [248, 123] width 63 height 14
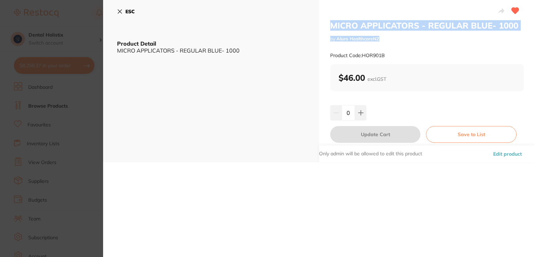
drag, startPoint x: 329, startPoint y: 24, endPoint x: 518, endPoint y: 35, distance: 189.8
click at [518, 35] on div "MICRO APPLICATORS - REGULAR BLUE- 1000 by Aluro HealthcareNZ Product Code: HOR9…" at bounding box center [427, 81] width 216 height 162
click at [458, 35] on div "MICRO APPLICATORS - REGULAR BLUE- 1000 by Aluro HealthcareNZ Product Code: HOR9…" at bounding box center [427, 42] width 194 height 44
drag, startPoint x: 524, startPoint y: 24, endPoint x: 333, endPoint y: 21, distance: 191.2
click at [333, 21] on div "MICRO APPLICATORS - REGULAR BLUE- 1000 by Aluro HealthcareNZ Product Code: HOR9…" at bounding box center [427, 81] width 216 height 162
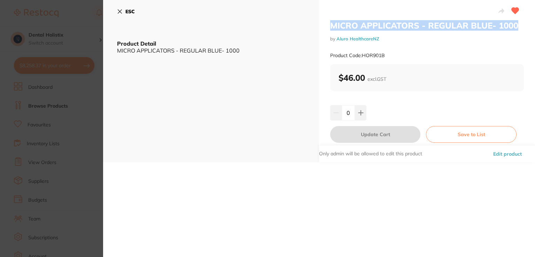
copy h2 "MICRO APPLICATORS - REGULAR BLUE- 1000"
click at [496, 155] on button "Edit product" at bounding box center [507, 154] width 33 height 17
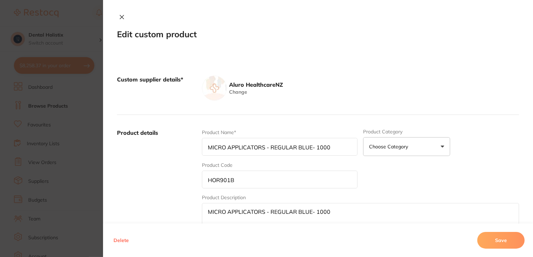
scroll to position [259, 0]
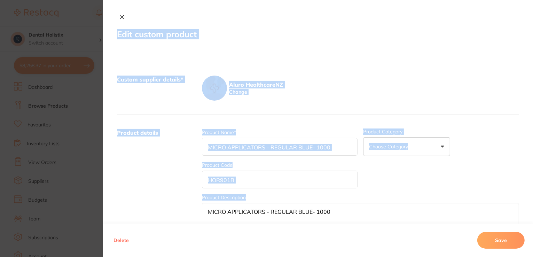
drag, startPoint x: 531, startPoint y: 123, endPoint x: 534, endPoint y: 169, distance: 46.1
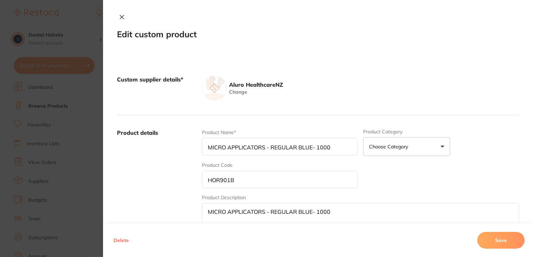
click at [515, 147] on div "Product Name* MICRO APPLICATORS - REGULAR BLUE- 1000 Product Category Choose Ca…" at bounding box center [360, 183] width 317 height 109
click at [458, 201] on div "Product Description MICRO APPLICATORS - REGULAR BLUE- 1000" at bounding box center [360, 215] width 317 height 43
click at [461, 196] on div "Product Description MICRO APPLICATORS - REGULAR BLUE- 1000" at bounding box center [360, 215] width 317 height 43
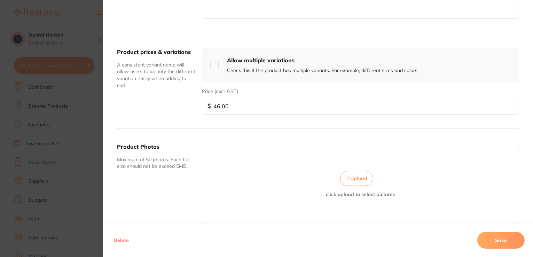
scroll to position [237, 0]
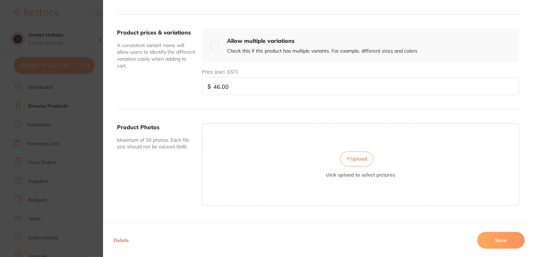
click at [355, 160] on span "Upload" at bounding box center [358, 159] width 17 height 6
click at [500, 242] on button "Save" at bounding box center [501, 240] width 47 height 17
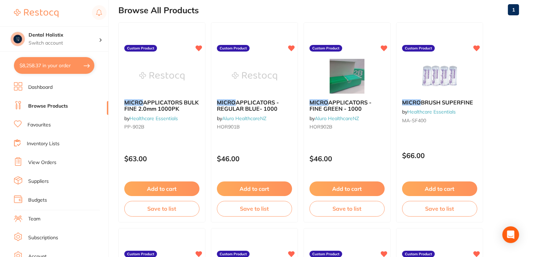
scroll to position [73, 0]
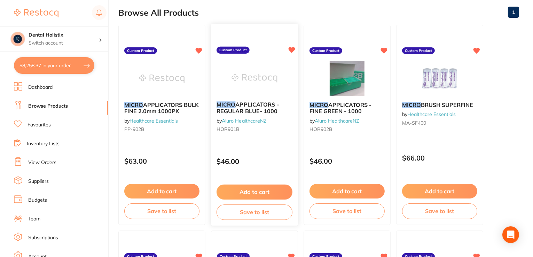
click at [236, 192] on button "Add to cart" at bounding box center [255, 192] width 76 height 15
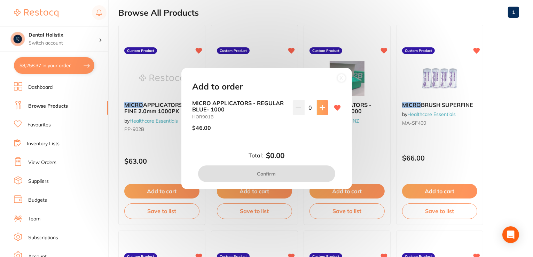
click at [324, 102] on button at bounding box center [322, 107] width 11 height 15
type input "1"
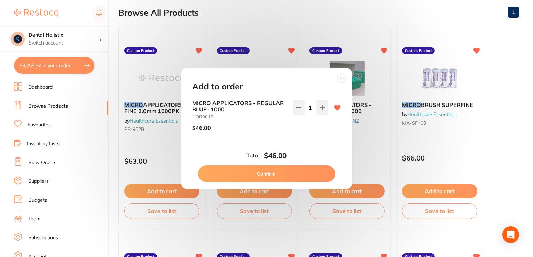
click at [277, 173] on button "Confirm" at bounding box center [266, 173] width 137 height 17
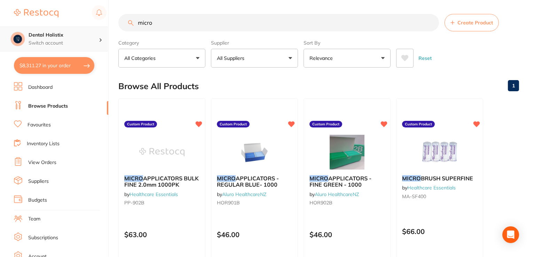
scroll to position [0, 0]
drag, startPoint x: 161, startPoint y: 20, endPoint x: 89, endPoint y: 29, distance: 72.8
click at [89, 29] on div "$8,311.27 Dental Holistix Switch account Dental Holistix $8,311.27 in your orde…" at bounding box center [266, 128] width 533 height 257
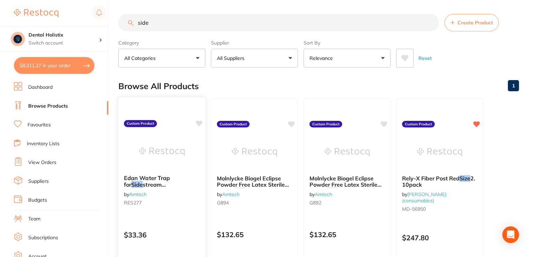
type input "side"
click at [146, 181] on span "stream Capnography" at bounding box center [148, 188] width 48 height 14
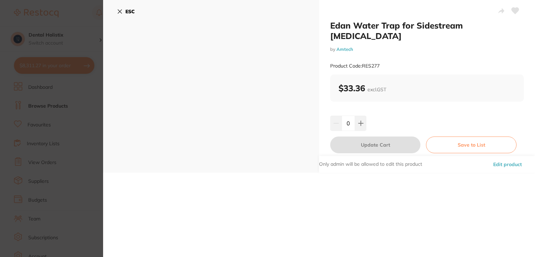
click at [496, 156] on button "Edit product" at bounding box center [507, 164] width 33 height 17
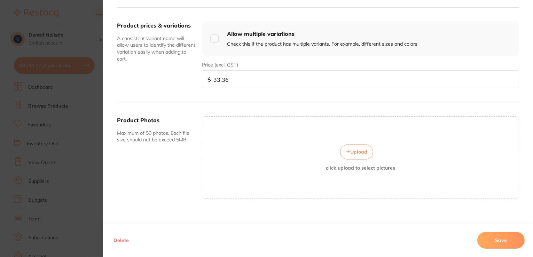
scroll to position [245, 0]
click at [351, 155] on button "Upload" at bounding box center [356, 151] width 33 height 15
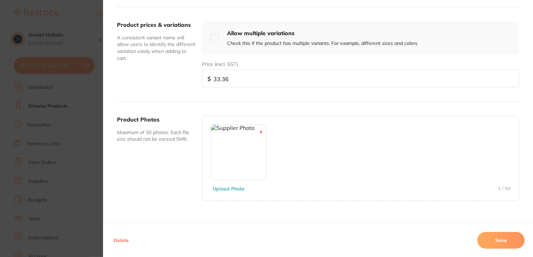
click at [493, 239] on button "Save" at bounding box center [501, 240] width 47 height 17
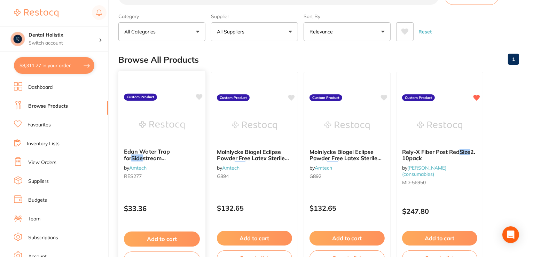
click at [148, 159] on span "stream Capnography" at bounding box center [148, 162] width 48 height 14
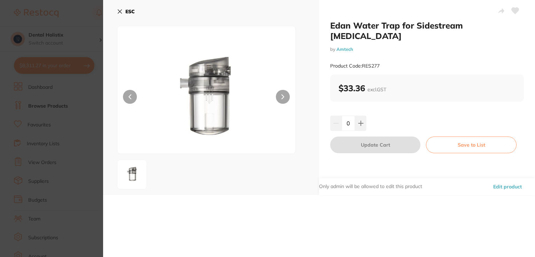
click at [509, 188] on button "Edit product" at bounding box center [507, 186] width 33 height 17
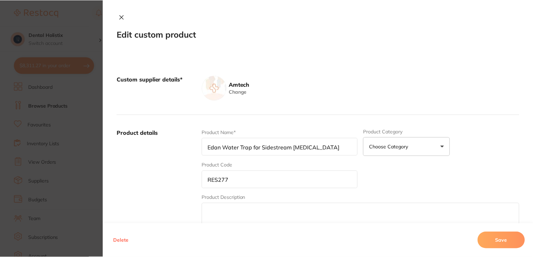
scroll to position [26, 0]
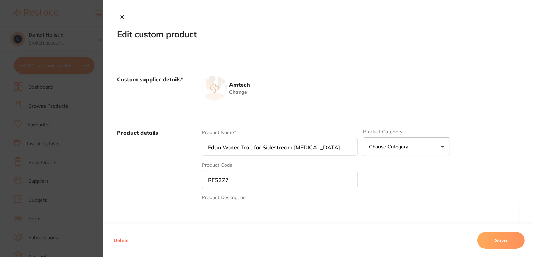
click at [337, 146] on input "Edan Water Trap for Sidestream Capnography" at bounding box center [280, 147] width 156 height 18
type input "Edan Water Trap for Sidestream [MEDICAL_DATA]. EDAN im50."
click at [498, 243] on button "Save" at bounding box center [501, 240] width 47 height 17
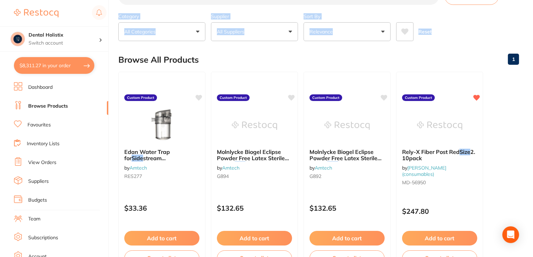
drag, startPoint x: 532, startPoint y: 24, endPoint x: 535, endPoint y: 9, distance: 15.5
click at [533, 9] on html "$8,311.27 Dental Holistix Switch account Dental Holistix $8,311.27 in your orde…" at bounding box center [266, 102] width 533 height 257
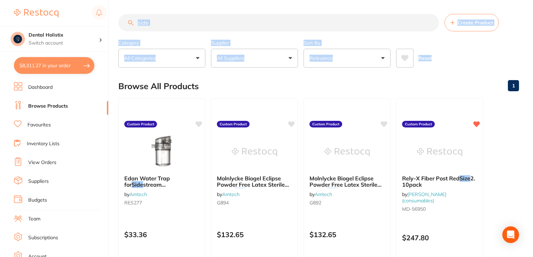
click at [178, 25] on input "side" at bounding box center [278, 22] width 321 height 17
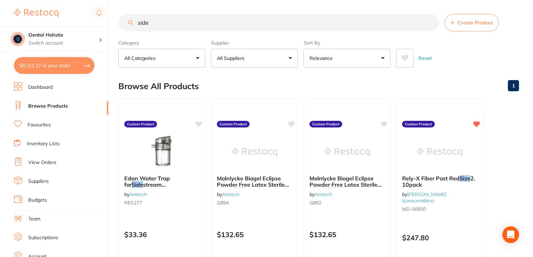
drag, startPoint x: 178, startPoint y: 25, endPoint x: 49, endPoint y: 15, distance: 129.2
click at [49, 15] on div "$8,311.27 Dental Holistix Switch account Dental Holistix $8,311.27 in your orde…" at bounding box center [266, 128] width 533 height 257
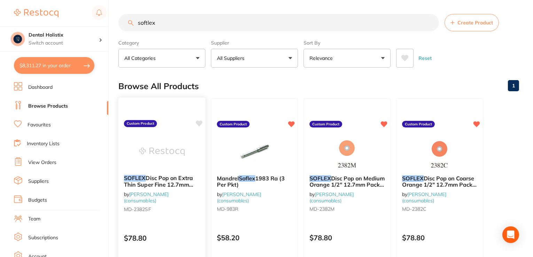
type input "softlex"
click at [175, 185] on span "Disc Pop on Extra Thin Super Fine 12.7mm Pack of 85" at bounding box center [158, 184] width 69 height 20
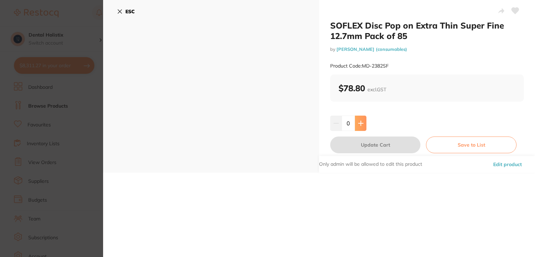
click at [362, 121] on icon at bounding box center [361, 124] width 6 height 6
type input "1"
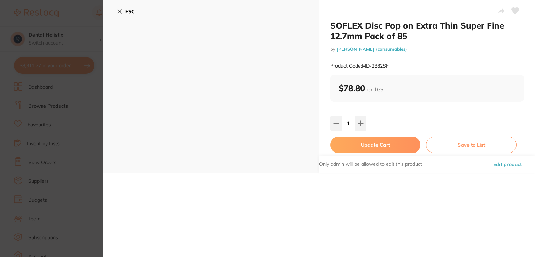
click at [363, 151] on button "Update Cart" at bounding box center [375, 145] width 90 height 17
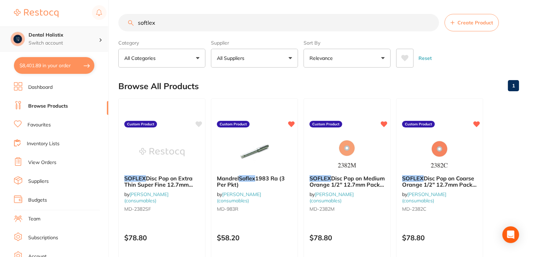
drag, startPoint x: 164, startPoint y: 25, endPoint x: 79, endPoint y: 29, distance: 84.7
click at [79, 29] on div "$8,401.89 Dental Holistix Switch account Dental Holistix $8,401.89 in your orde…" at bounding box center [266, 128] width 533 height 257
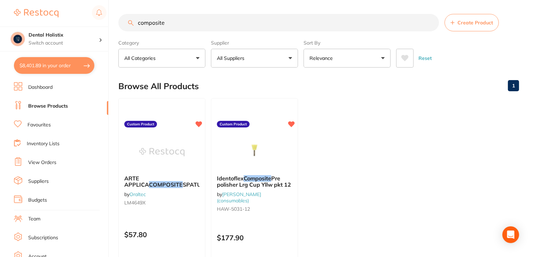
drag, startPoint x: 176, startPoint y: 24, endPoint x: 120, endPoint y: 32, distance: 56.7
click at [120, 32] on section "composite Create Product Category All Categories All Categories No categories f…" at bounding box center [318, 41] width 401 height 54
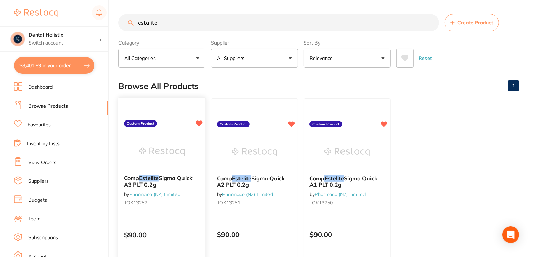
type input "estalite"
click at [169, 177] on span "Sigma Quick A3 PLT 0.2g" at bounding box center [158, 181] width 69 height 14
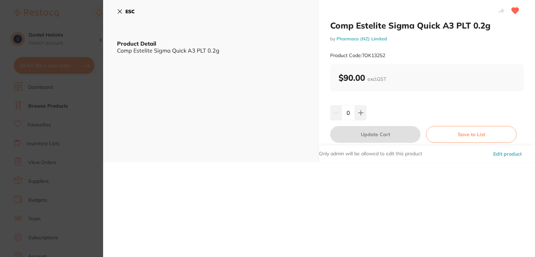
click at [506, 152] on button "Edit product" at bounding box center [507, 154] width 33 height 17
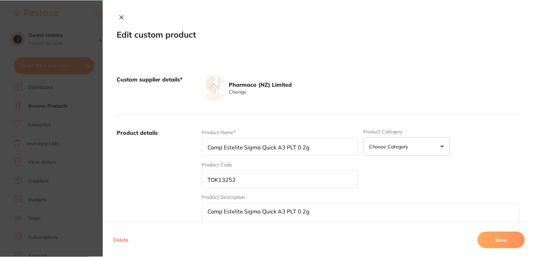
scroll to position [1, 0]
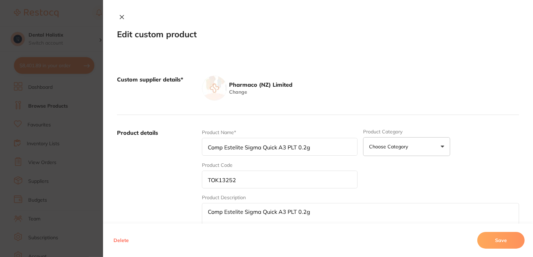
click at [219, 146] on input "Comp Estelite Sigma Quick A3 PLT 0.2g" at bounding box center [280, 147] width 156 height 18
type input "Composite Estelite Sigma Quick A3 PLT 0.2g"
click at [509, 242] on button "Save" at bounding box center [501, 240] width 47 height 17
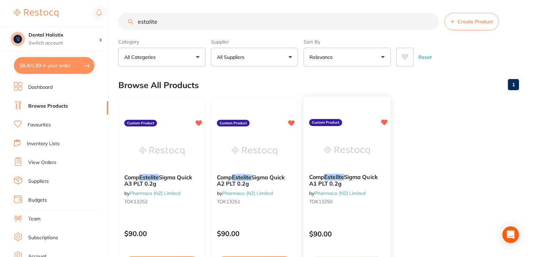
click at [346, 177] on span "Sigma Quick A1 PLT 0.2g" at bounding box center [343, 180] width 69 height 14
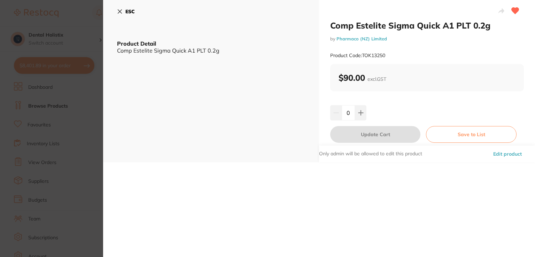
click at [503, 154] on button "Edit product" at bounding box center [507, 154] width 33 height 17
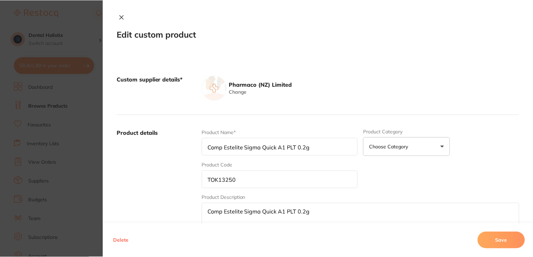
scroll to position [1, 0]
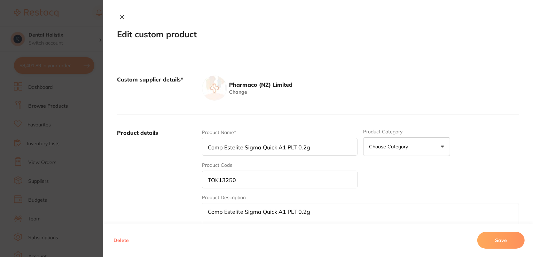
click at [221, 147] on input "Comp Estelite Sigma Quick A1 PLT 0.2g" at bounding box center [280, 147] width 156 height 18
type input "Composite Estelite Sigma Quick A1 PLT 0.2g"
click at [488, 243] on button "Save" at bounding box center [501, 240] width 47 height 17
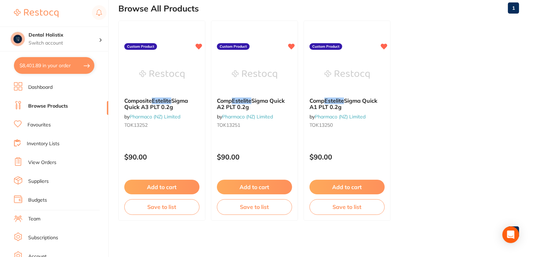
scroll to position [0, 0]
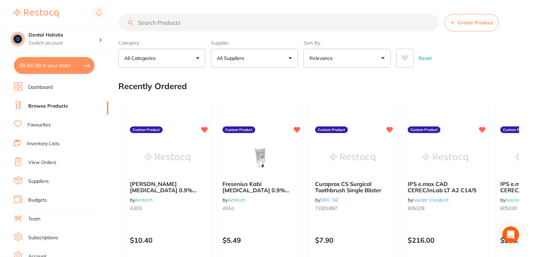
click at [172, 23] on input "search" at bounding box center [278, 22] width 321 height 17
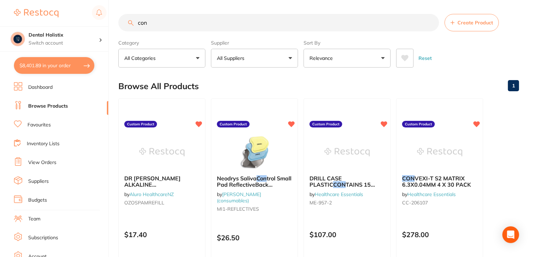
type input "con"
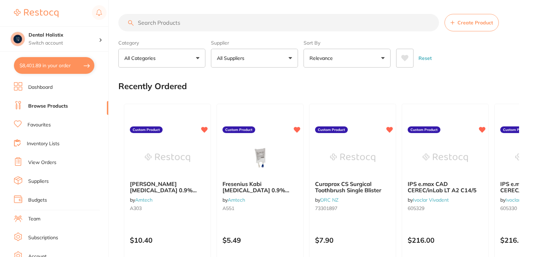
click at [164, 25] on input "search" at bounding box center [278, 22] width 321 height 17
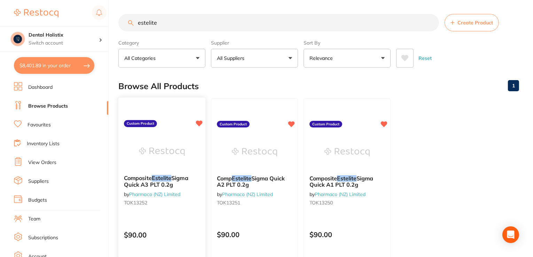
type input "estelite"
click at [150, 201] on small "TOK13252" at bounding box center [162, 203] width 76 height 6
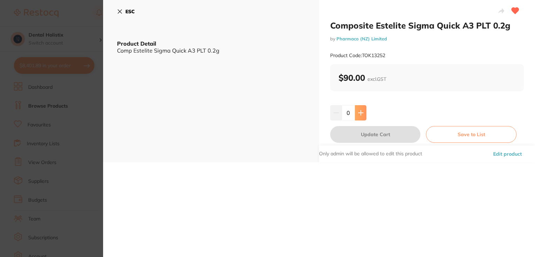
click at [358, 112] on icon at bounding box center [360, 112] width 5 height 5
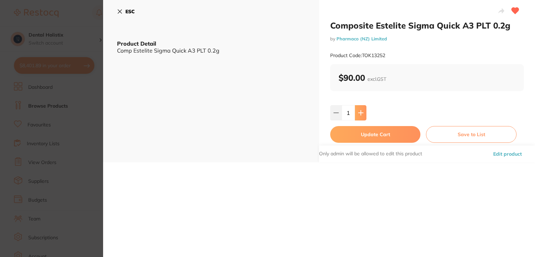
click at [358, 112] on icon at bounding box center [360, 112] width 5 height 5
type input "2"
click at [357, 139] on button "Update Cart" at bounding box center [375, 134] width 90 height 17
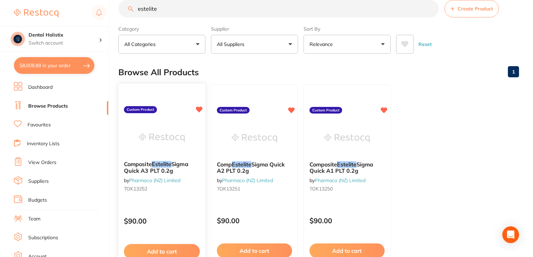
click at [173, 247] on button "Add to cart" at bounding box center [162, 251] width 76 height 15
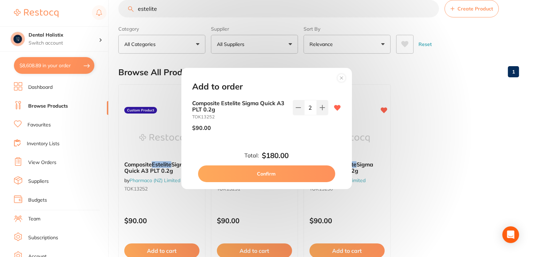
click at [274, 176] on button "Confirm" at bounding box center [266, 173] width 137 height 17
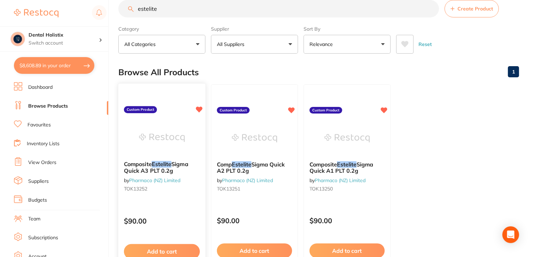
click at [179, 251] on button "Add to cart" at bounding box center [162, 251] width 76 height 15
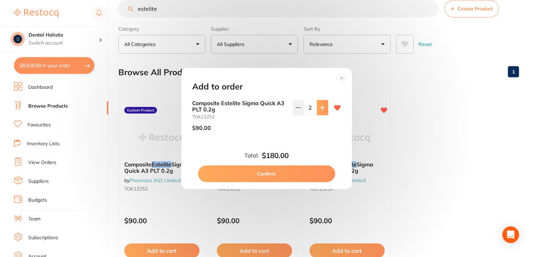
click at [320, 108] on icon at bounding box center [323, 108] width 6 height 6
click at [296, 113] on button at bounding box center [298, 107] width 11 height 15
type input "2"
click at [295, 177] on button "Confirm" at bounding box center [266, 173] width 137 height 17
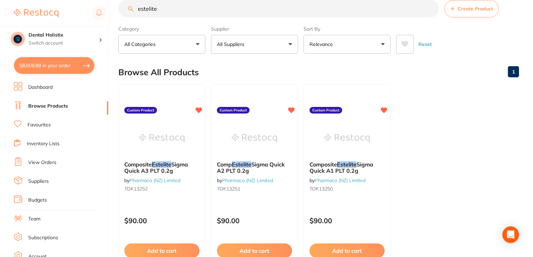
scroll to position [13, 0]
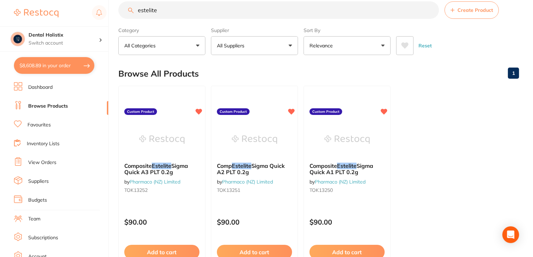
drag, startPoint x: 174, startPoint y: 12, endPoint x: 114, endPoint y: 9, distance: 60.3
click at [114, 9] on div "$8,608.89 Dental Holistix Switch account Dental Holistix $8,608.89 in your orde…" at bounding box center [266, 115] width 533 height 257
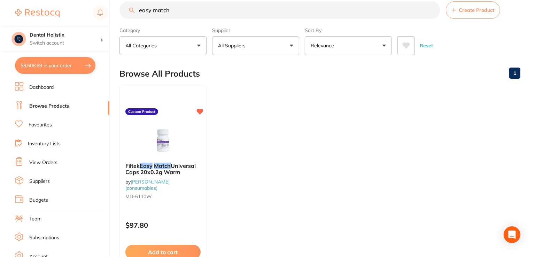
scroll to position [0, 0]
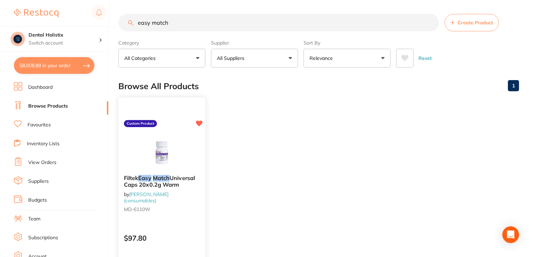
type input "easy match"
click at [154, 130] on div "Filtek Easy Match Universal Caps 20x0.2g Warm by [PERSON_NAME] (consumables) MD…" at bounding box center [162, 198] width 88 height 202
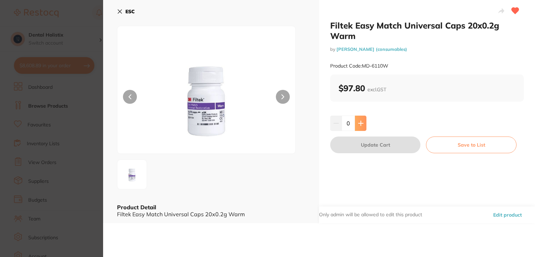
click at [363, 123] on button at bounding box center [360, 123] width 11 height 15
type input "1"
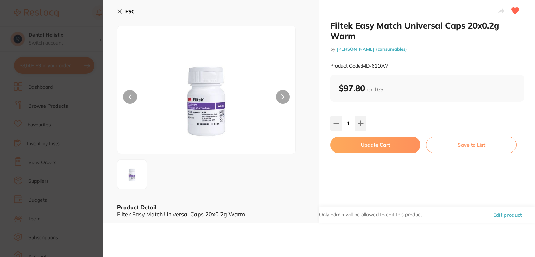
click at [367, 142] on button "Update Cart" at bounding box center [375, 145] width 90 height 17
